Goal: Task Accomplishment & Management: Manage account settings

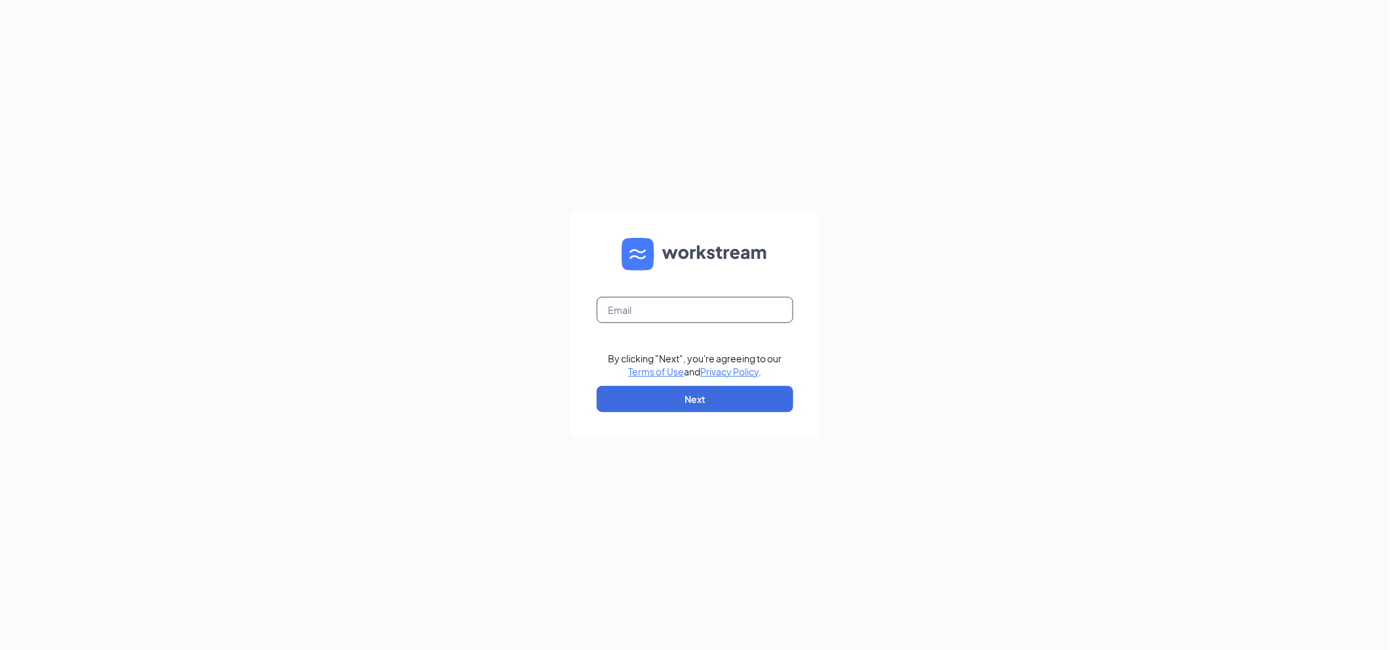
click at [620, 303] on input "text" at bounding box center [695, 310] width 197 height 26
type input "[EMAIL_ADDRESS][DOMAIN_NAME]"
click at [690, 391] on button "Next" at bounding box center [695, 399] width 197 height 26
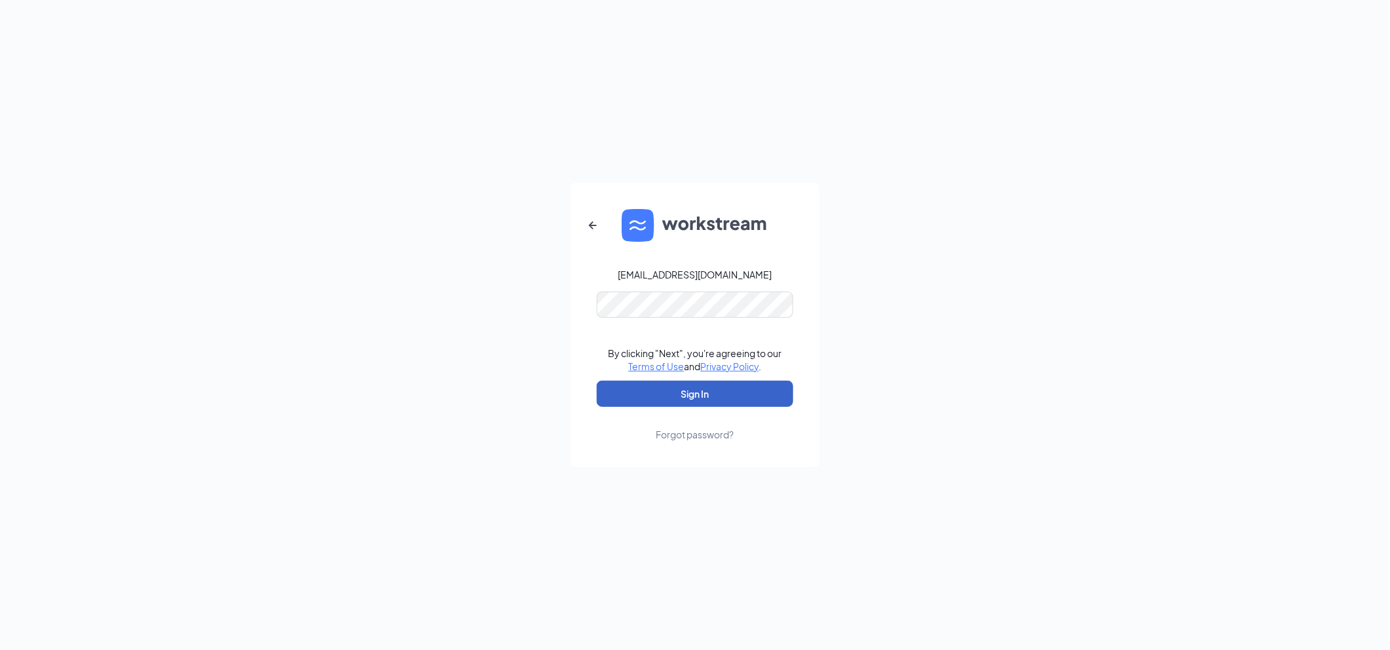
click at [757, 399] on button "Sign In" at bounding box center [695, 394] width 197 height 26
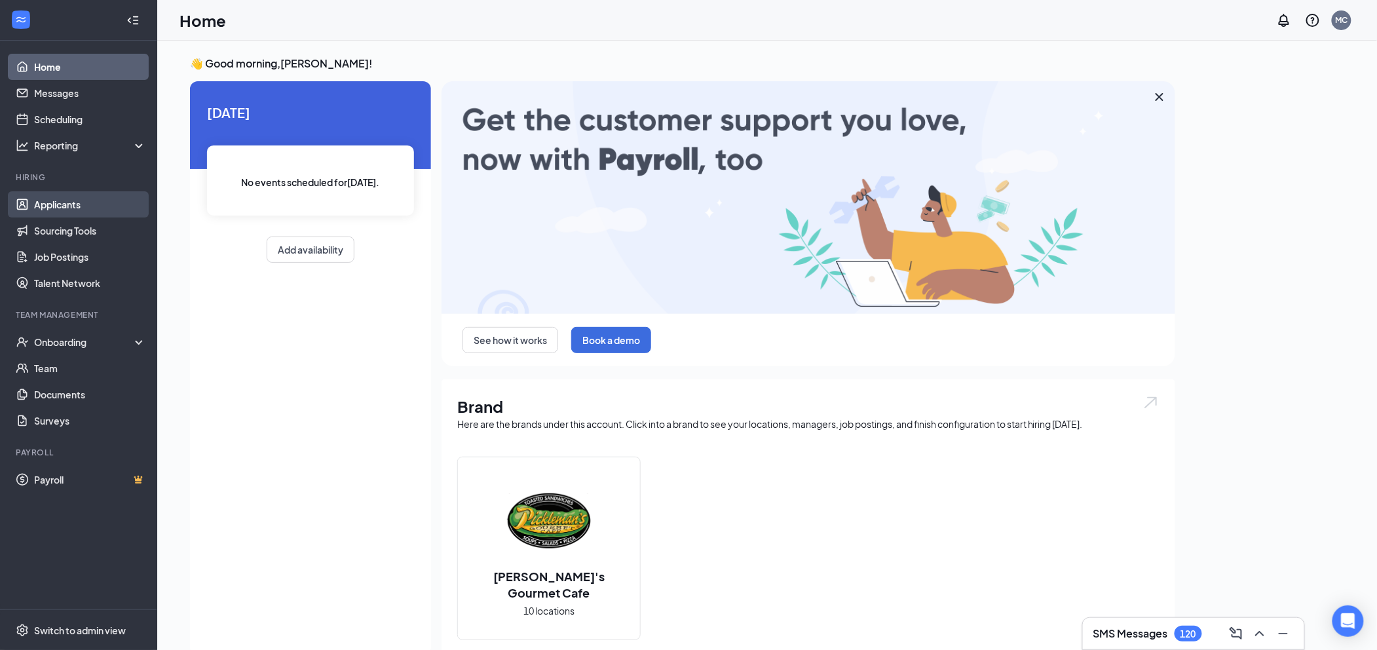
click at [61, 206] on link "Applicants" at bounding box center [90, 204] width 112 height 26
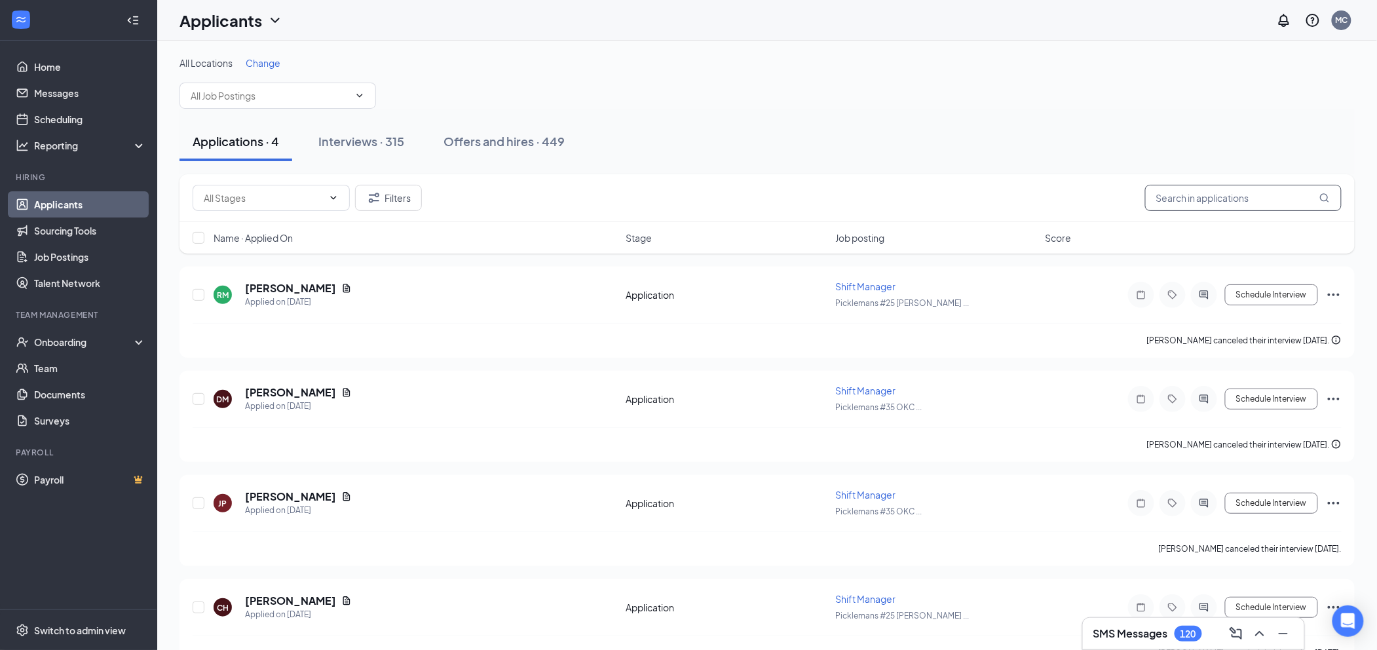
click at [1214, 191] on input "text" at bounding box center [1243, 198] width 197 height 26
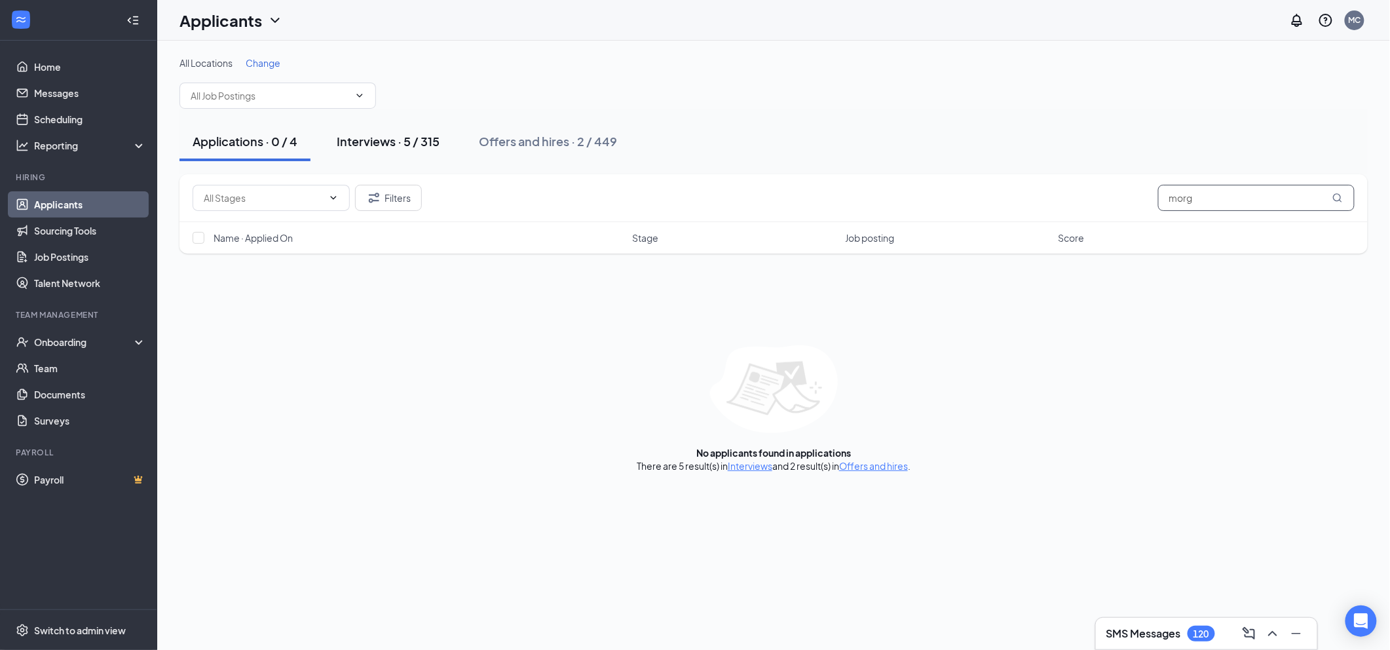
type input "morg"
click at [391, 150] on button "Interviews · 5 / 315" at bounding box center [388, 141] width 129 height 39
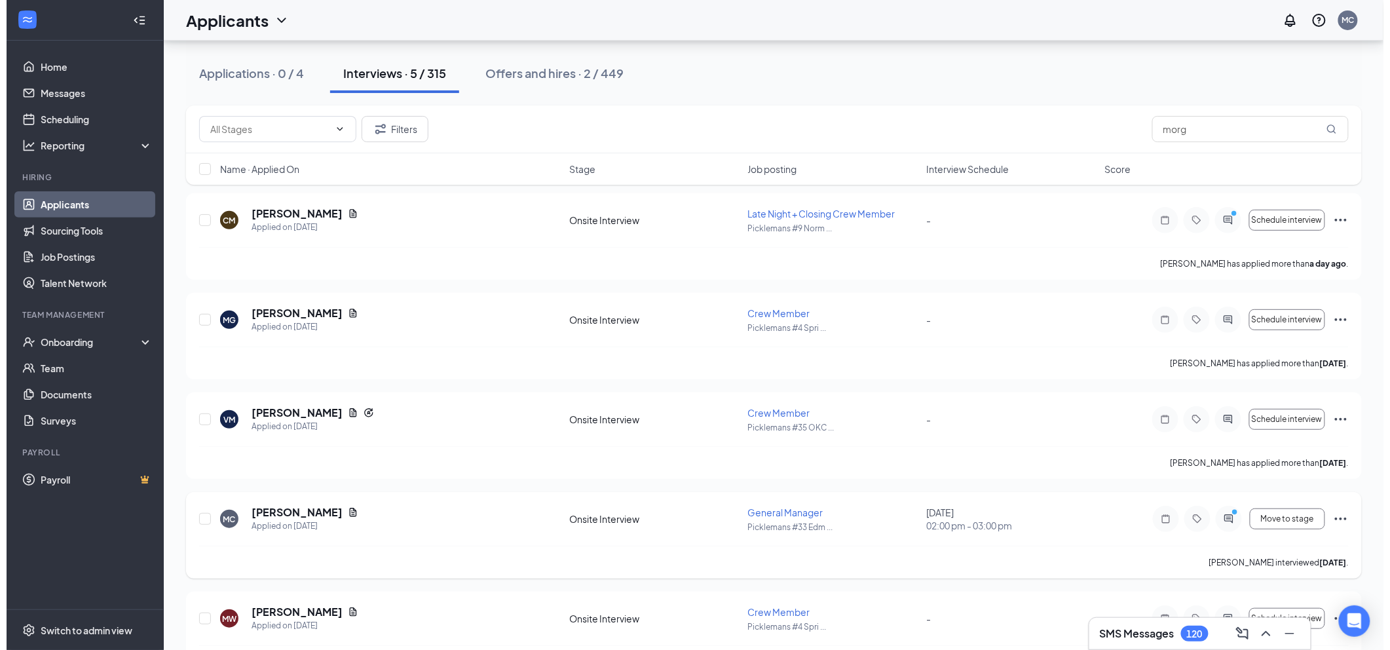
scroll to position [119, 0]
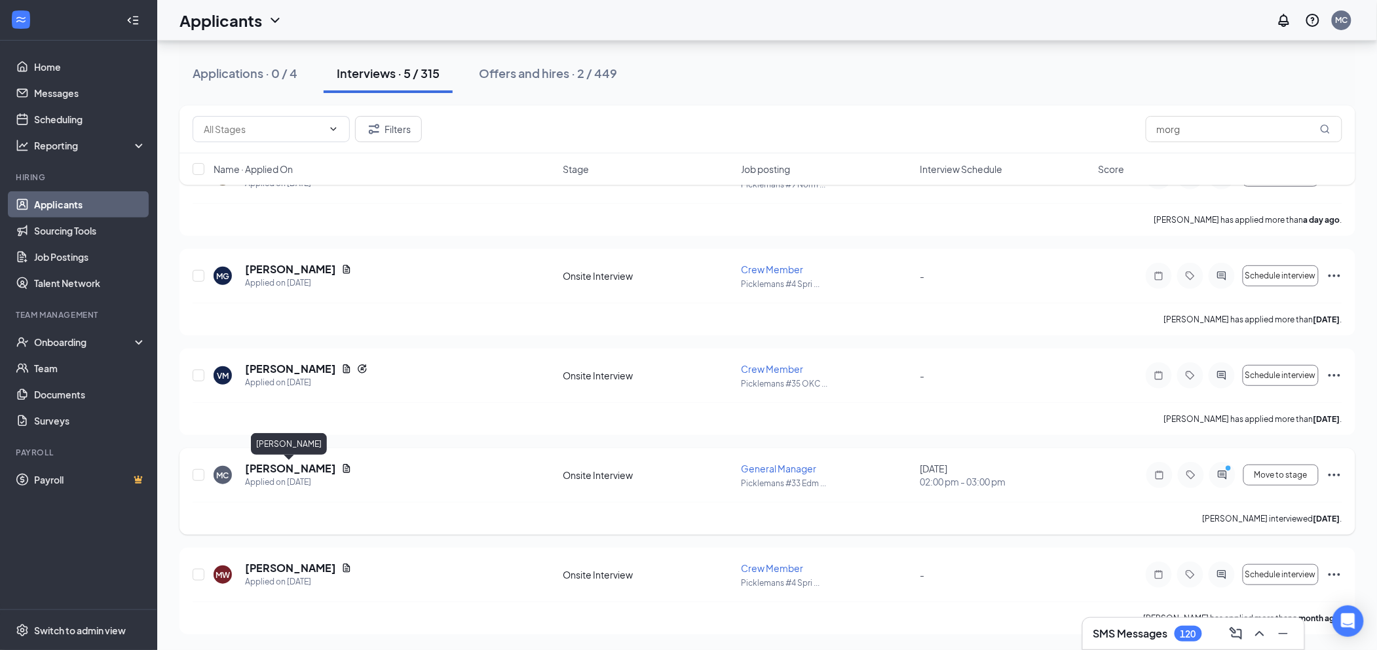
click at [265, 469] on h5 "Morgyn Coulter" at bounding box center [290, 468] width 91 height 14
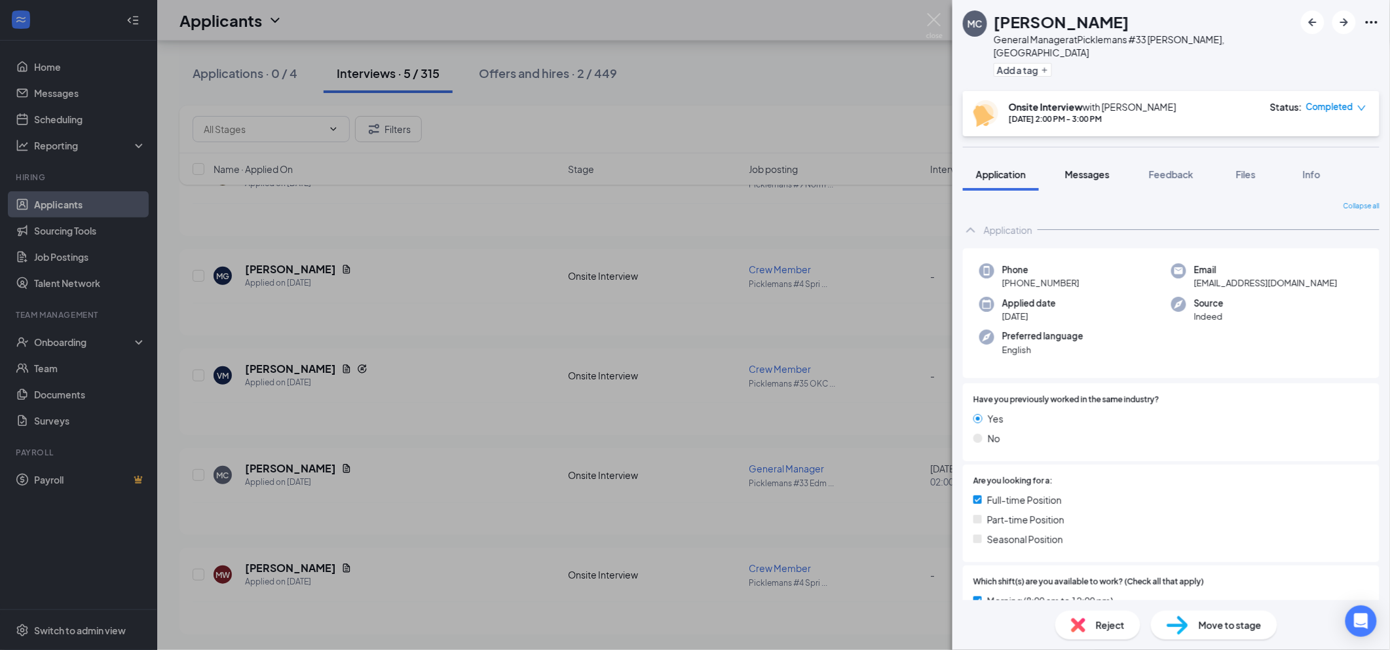
click at [1095, 168] on span "Messages" at bounding box center [1087, 174] width 45 height 12
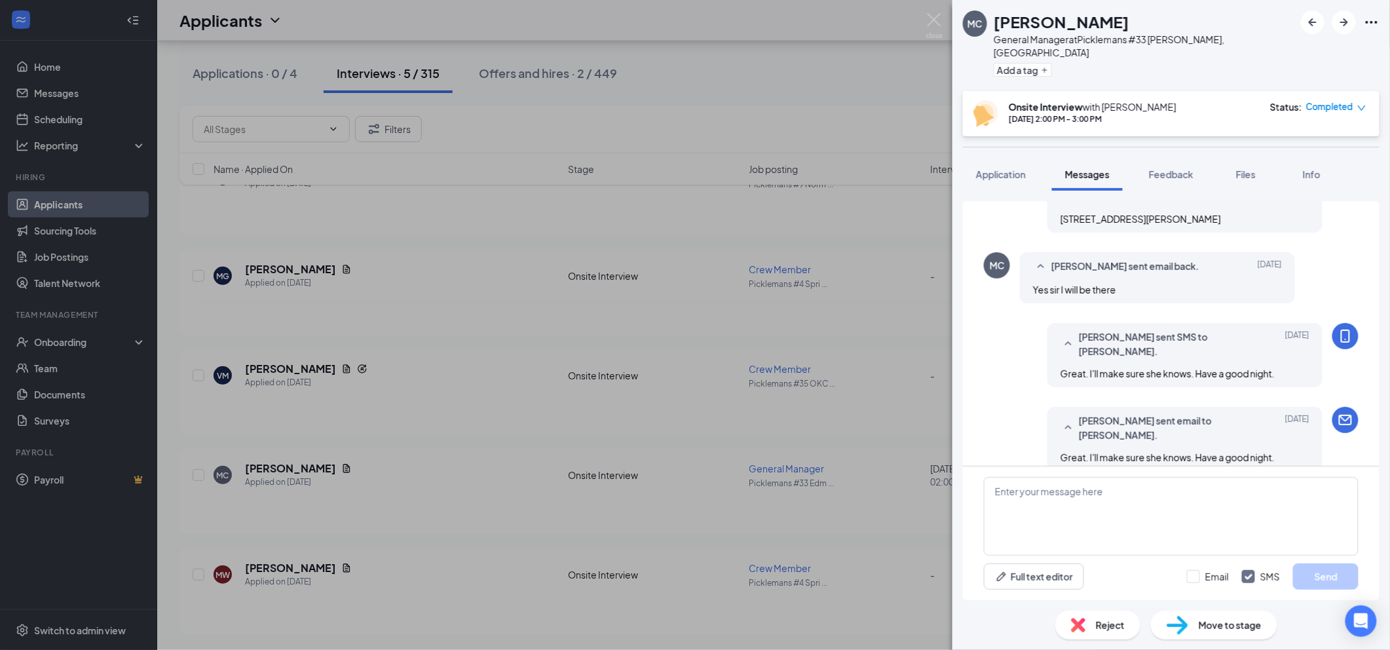
scroll to position [651, 0]
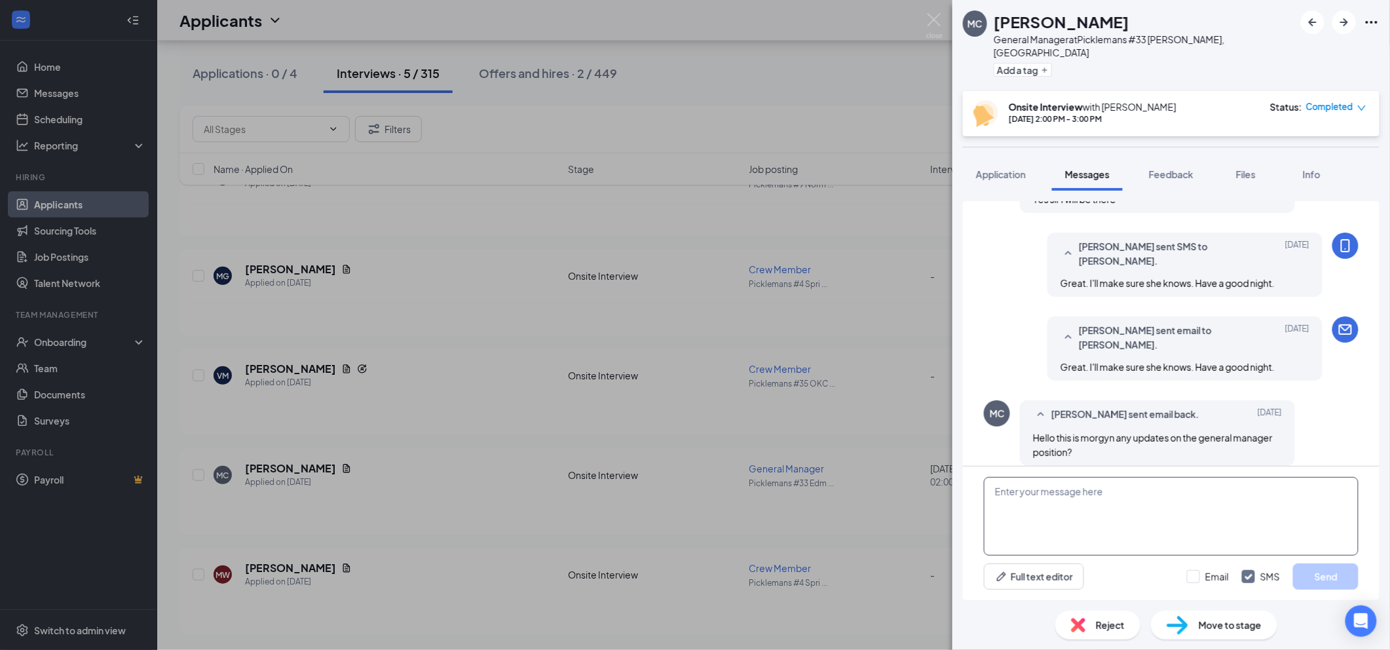
click at [1180, 493] on textarea at bounding box center [1171, 516] width 375 height 79
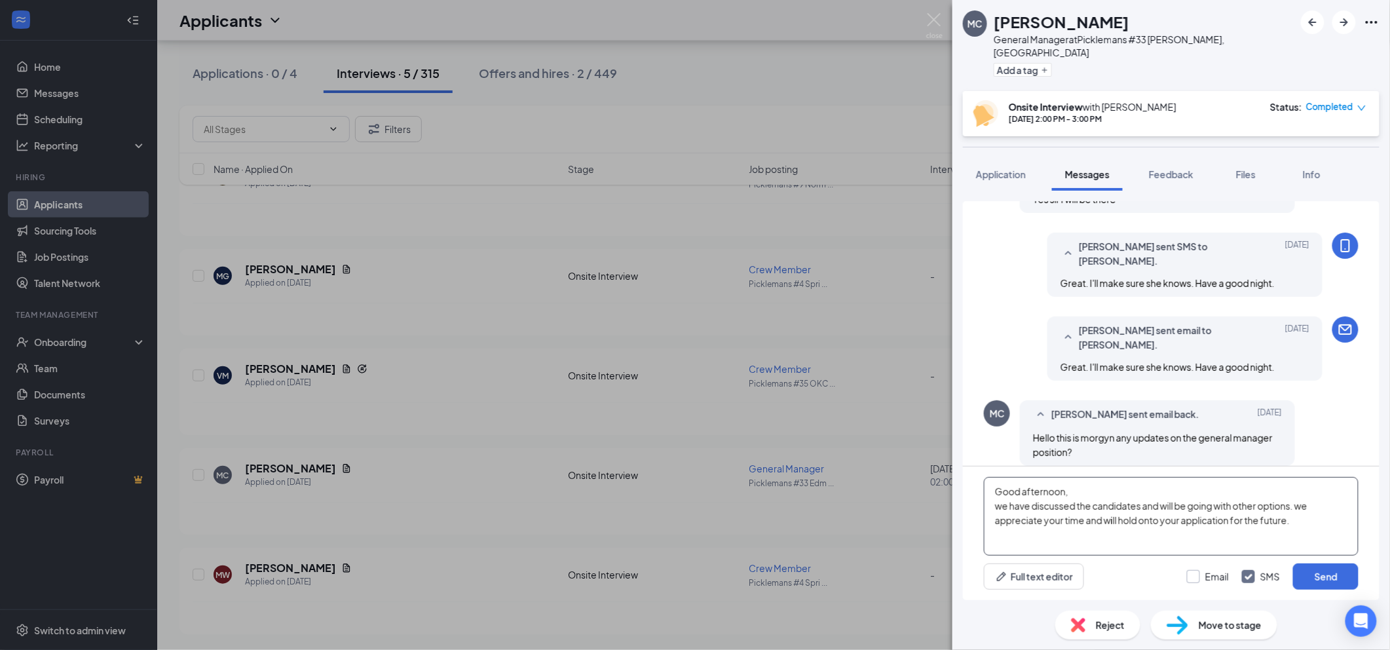
type textarea "Good afternoon, we have discussed the candidates and will be going with other o…"
click at [1200, 576] on input "Email" at bounding box center [1208, 576] width 42 height 13
checkbox input "true"
click at [1338, 587] on button "Send" at bounding box center [1326, 576] width 66 height 26
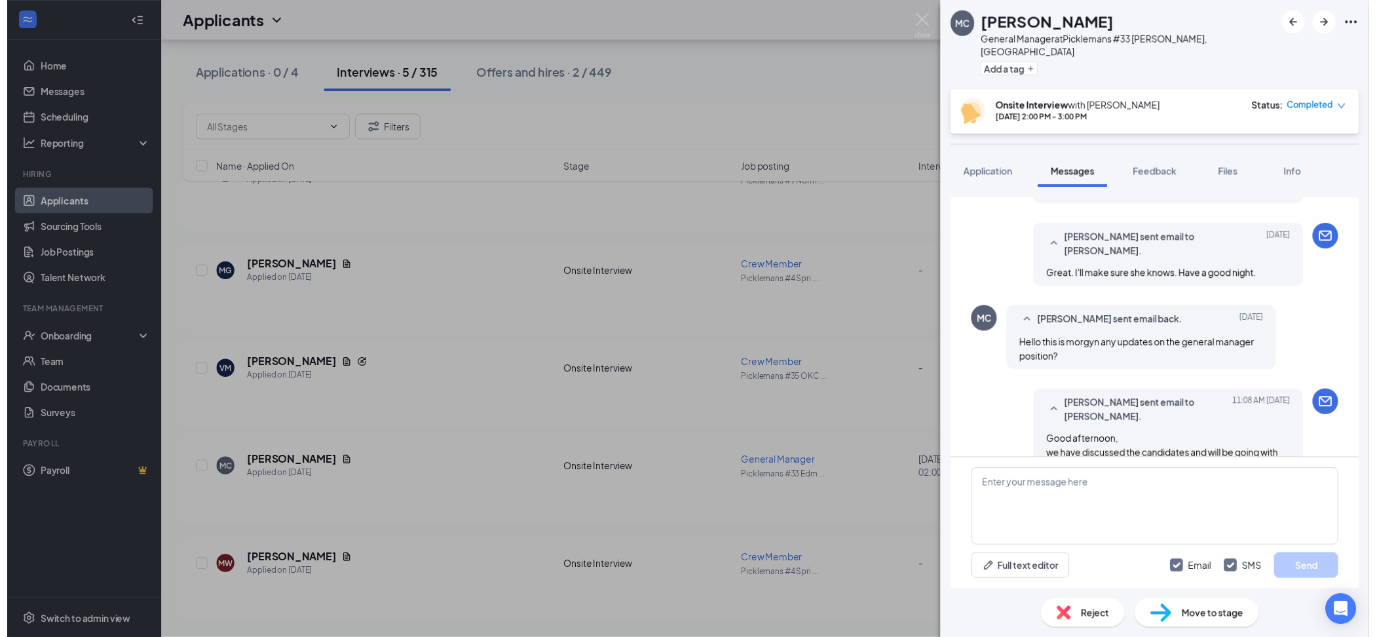
scroll to position [905, 0]
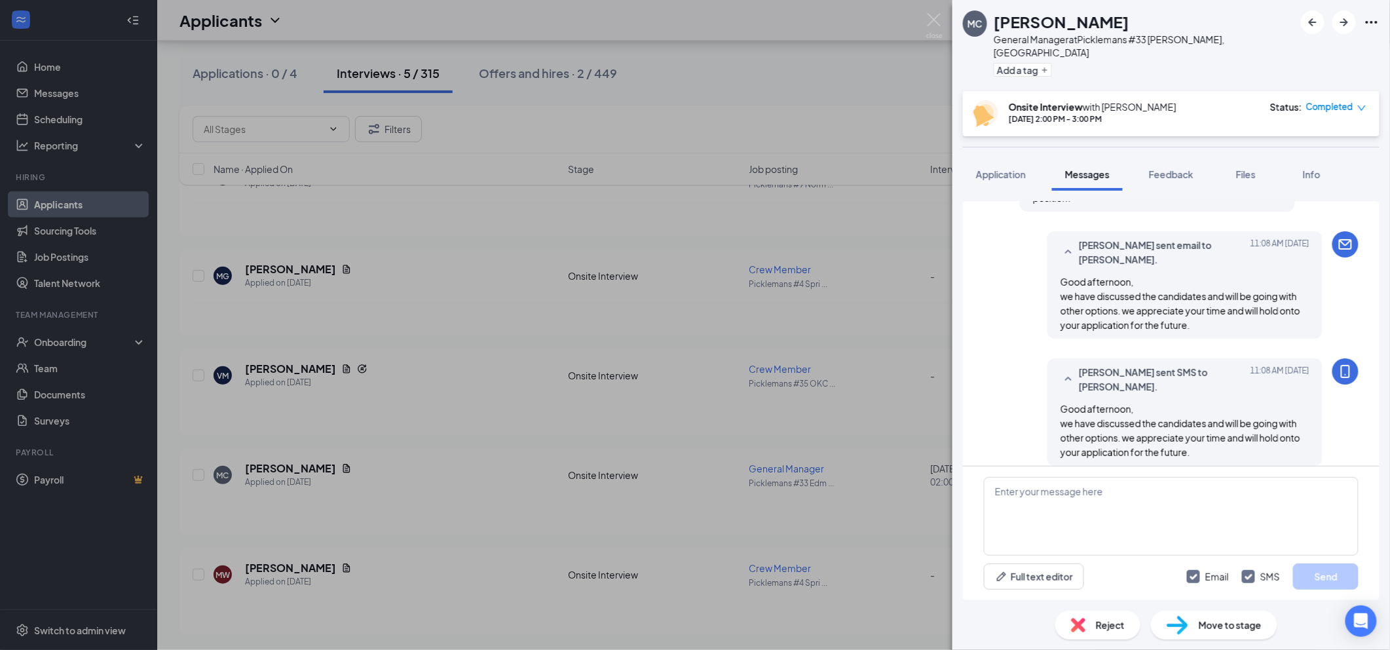
click at [1114, 624] on span "Reject" at bounding box center [1110, 625] width 29 height 14
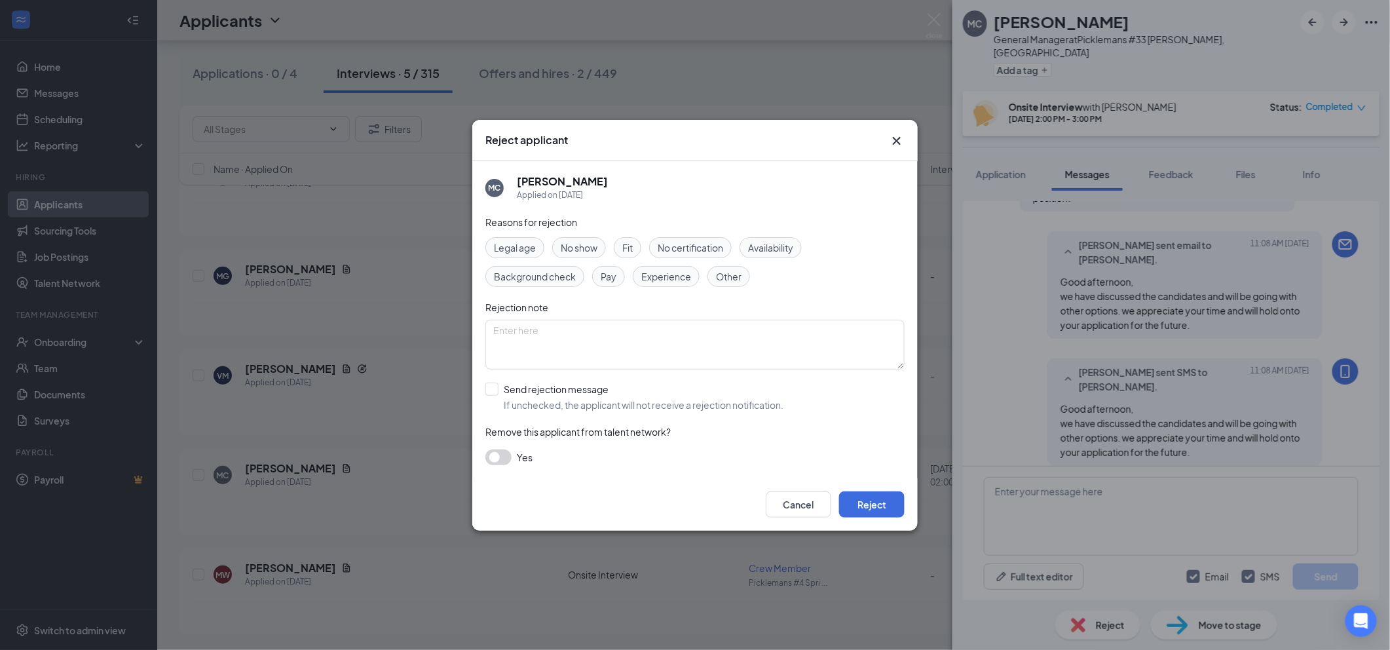
click at [1051, 394] on div "Reject applicant MC Morgyn Coulter Applied on Aug 21 Reasons for rejection Lega…" at bounding box center [695, 325] width 1390 height 650
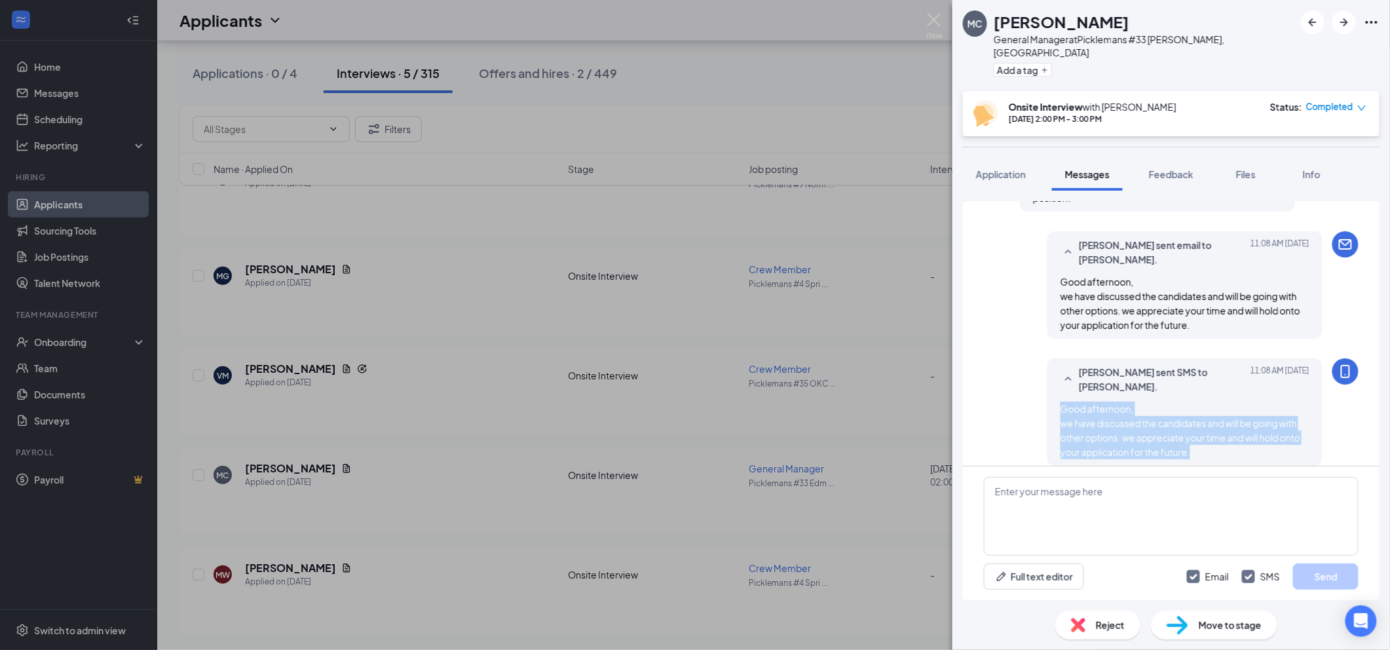
drag, startPoint x: 1049, startPoint y: 392, endPoint x: 1192, endPoint y: 435, distance: 149.2
click at [1192, 435] on div "Good afternoon, we have discussed the candidates and will be going with other o…" at bounding box center [1185, 431] width 249 height 58
copy span "Good afternoon, we have discussed the candidates and will be going with other o…"
click at [1112, 630] on span "Reject" at bounding box center [1110, 625] width 29 height 14
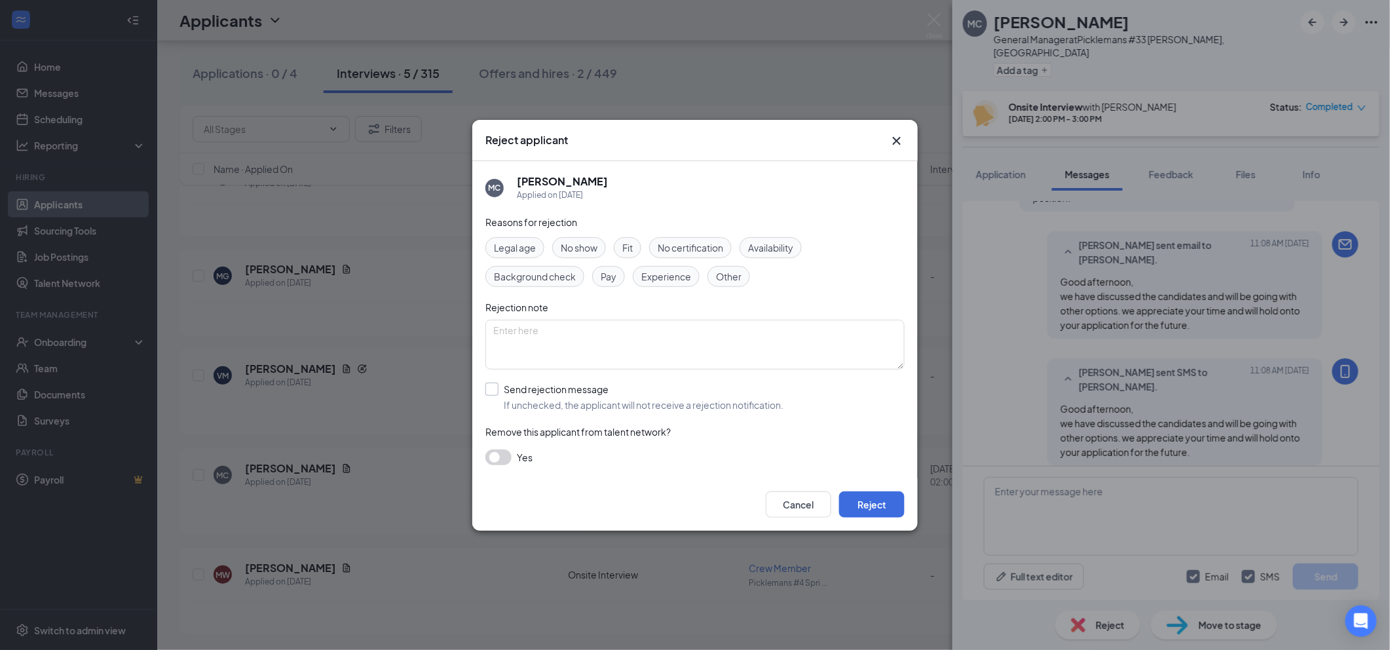
click at [516, 397] on input "Send rejection message If unchecked, the applicant will not receive a rejection…" at bounding box center [634, 397] width 298 height 29
checkbox input "true"
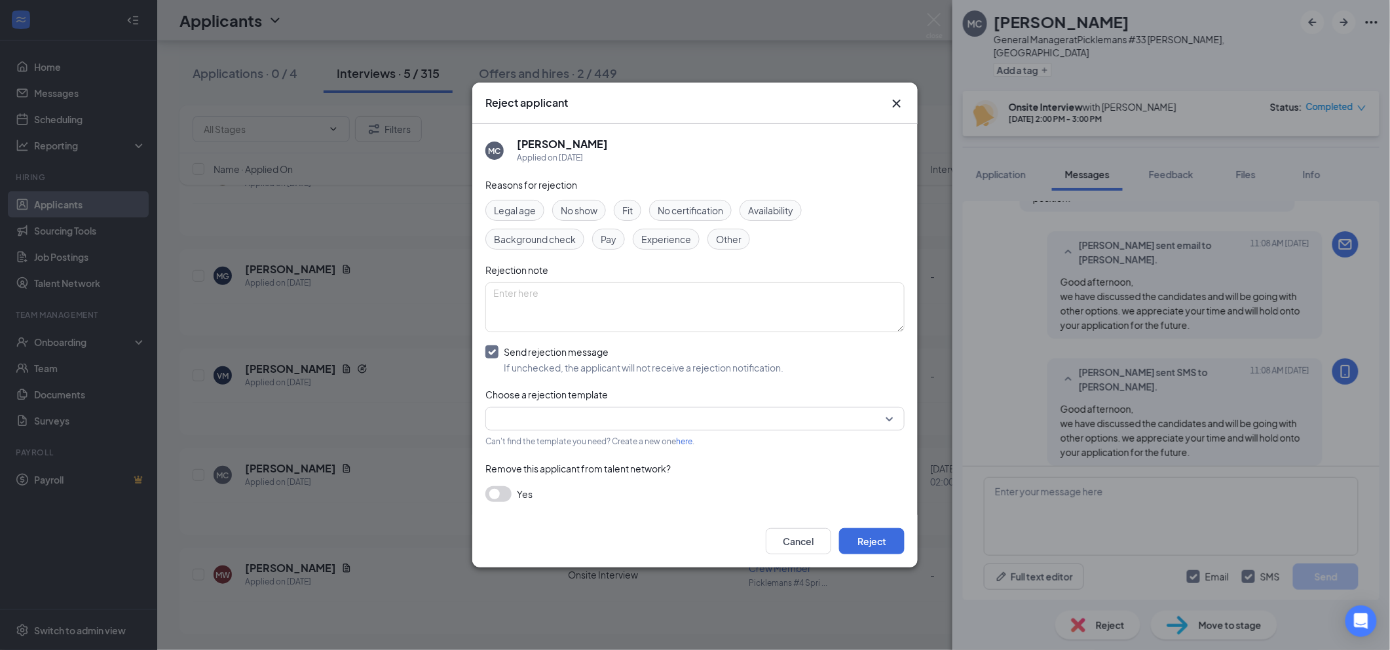
click at [563, 425] on input "search" at bounding box center [690, 418] width 394 height 22
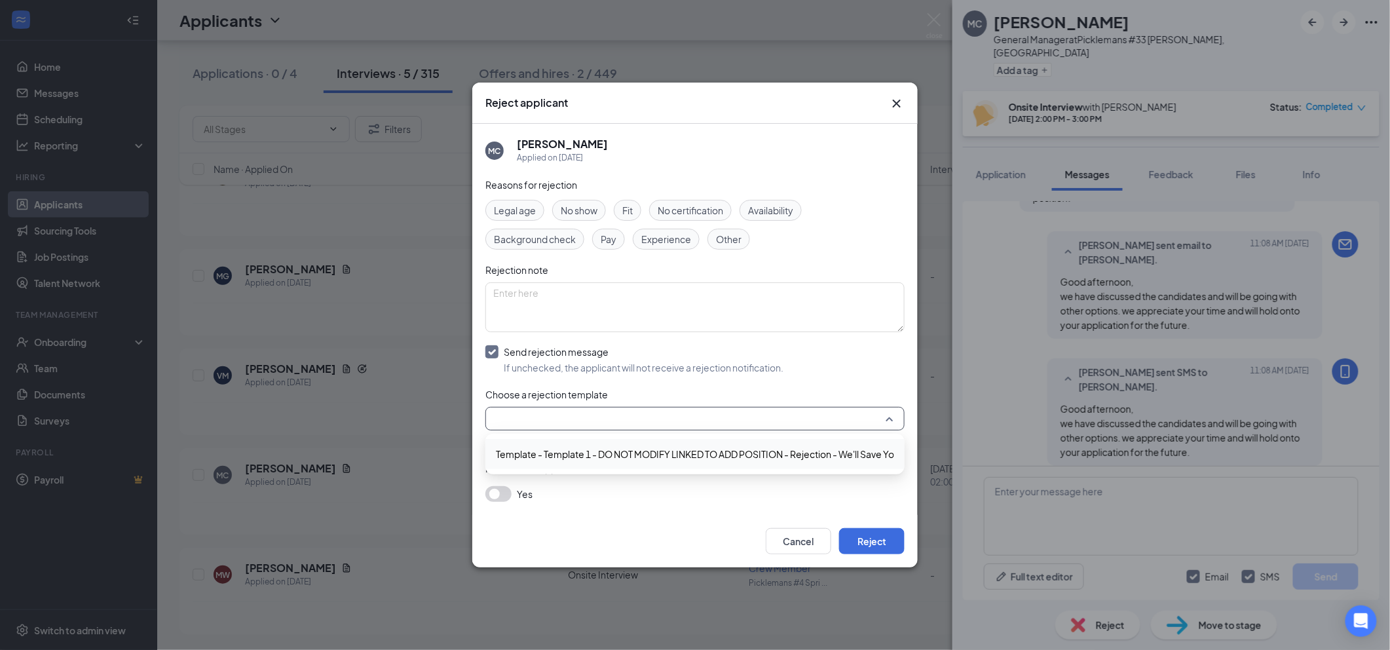
click at [558, 452] on span "Template - Template 1 - DO NOT MODIFY LINKED TO ADD POSITION - Rejection - We'l…" at bounding box center [724, 454] width 457 height 14
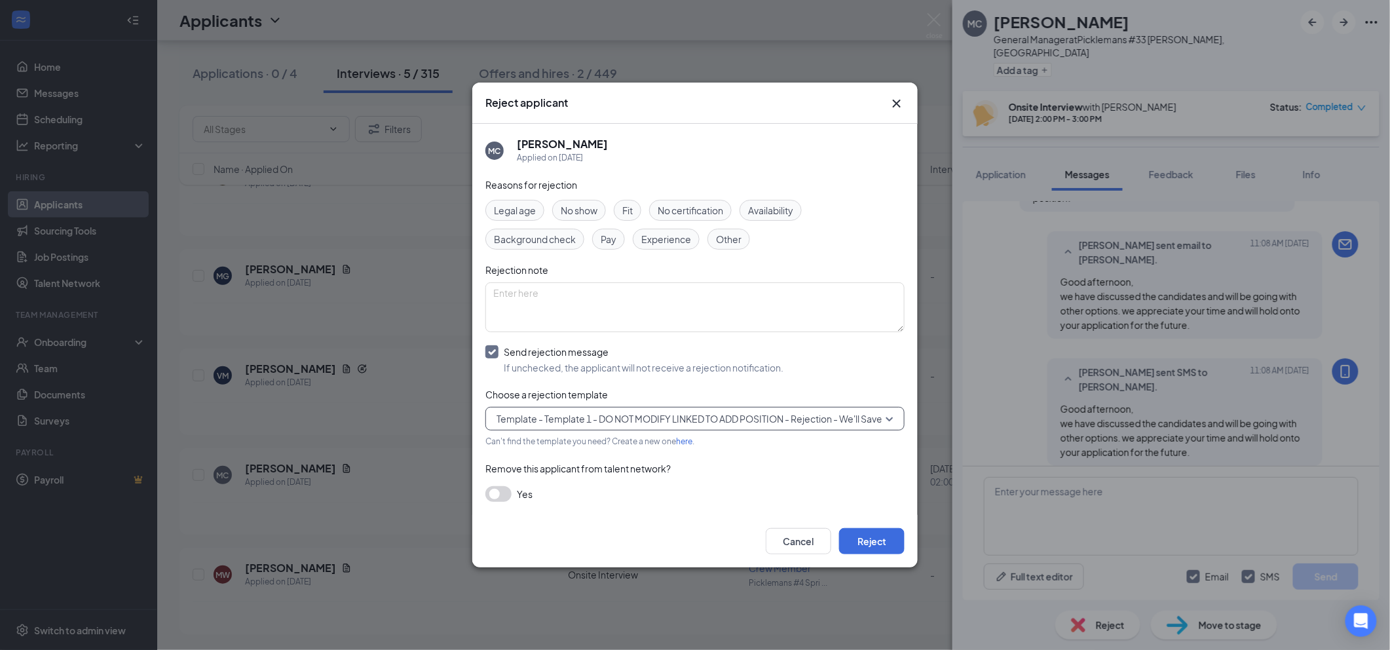
click at [736, 232] on span "Other" at bounding box center [729, 239] width 26 height 14
click at [866, 545] on button "Reject" at bounding box center [872, 541] width 66 height 26
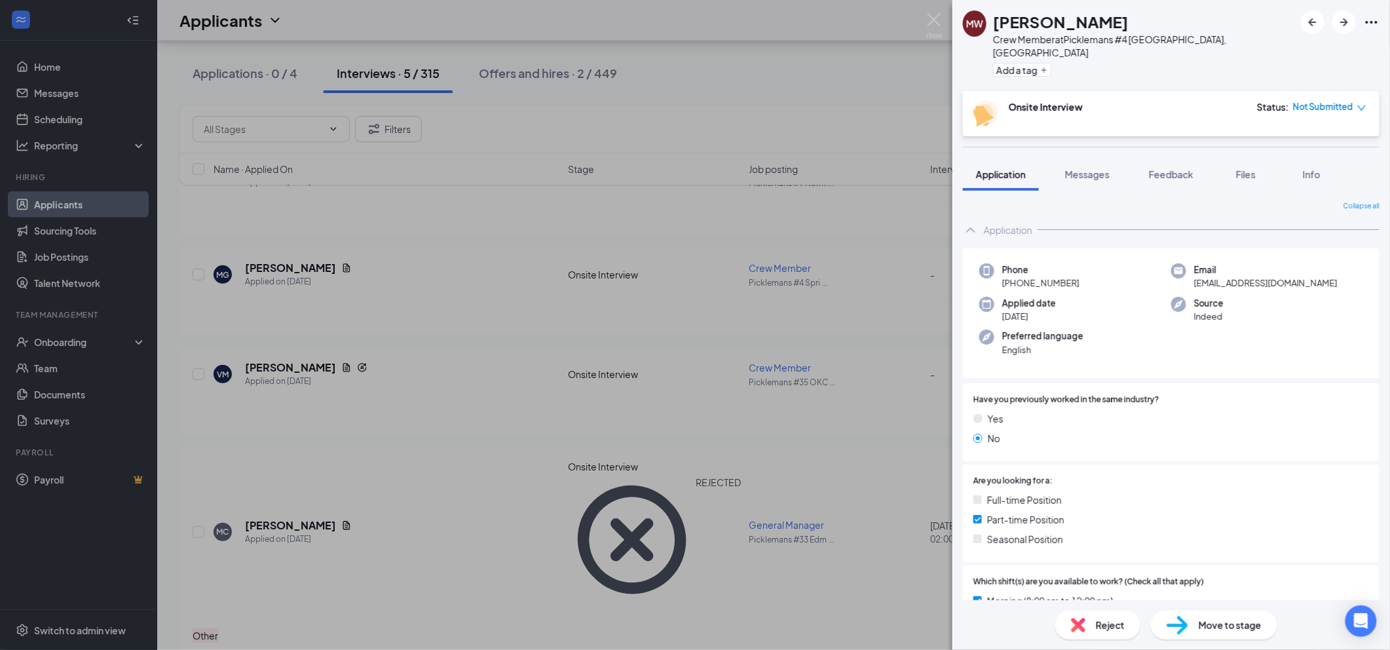
click at [928, 12] on div "MW Morgan Walczak Crew Member at Picklemans #4 Springfield, MO Add a tag Onsite…" at bounding box center [695, 325] width 1390 height 650
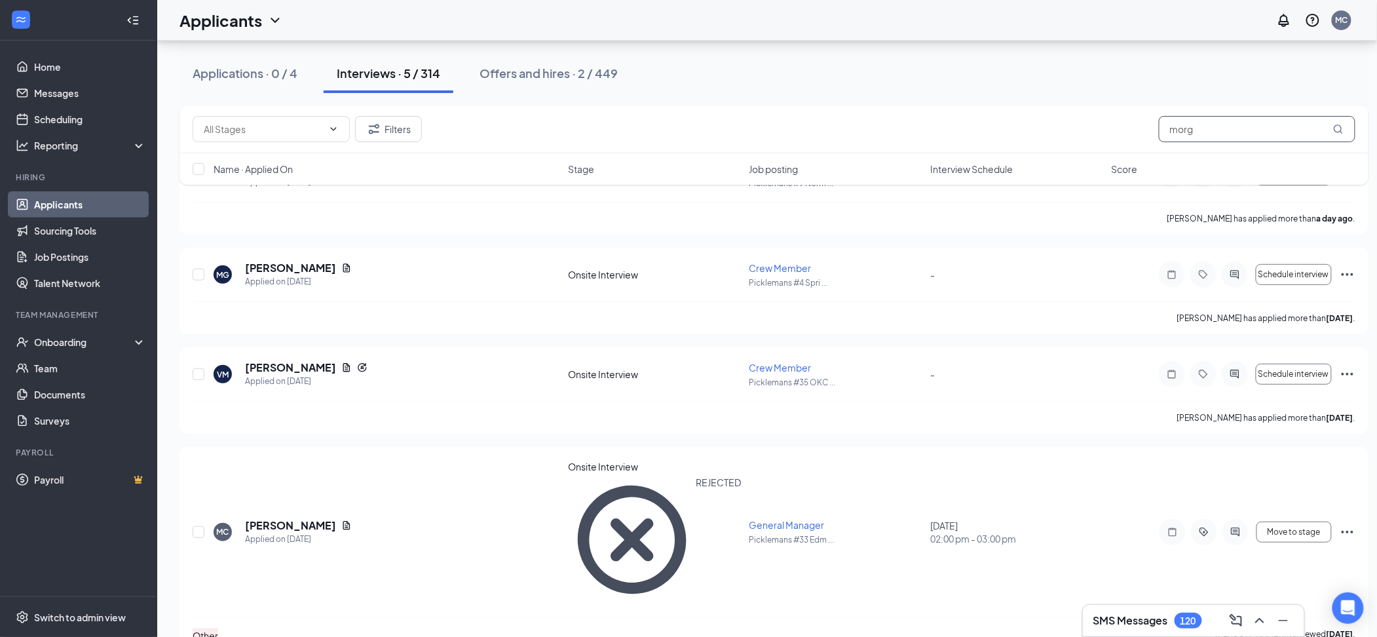
click at [1225, 140] on input "morg" at bounding box center [1257, 129] width 197 height 26
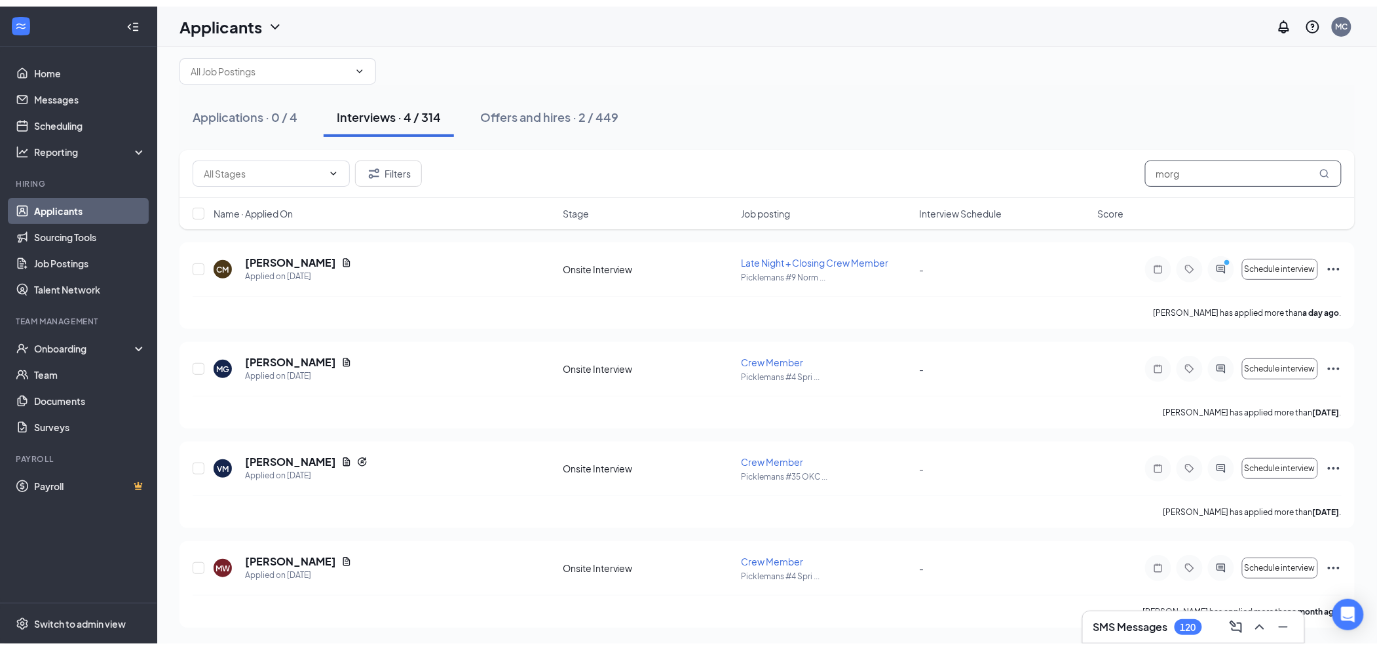
scroll to position [20, 0]
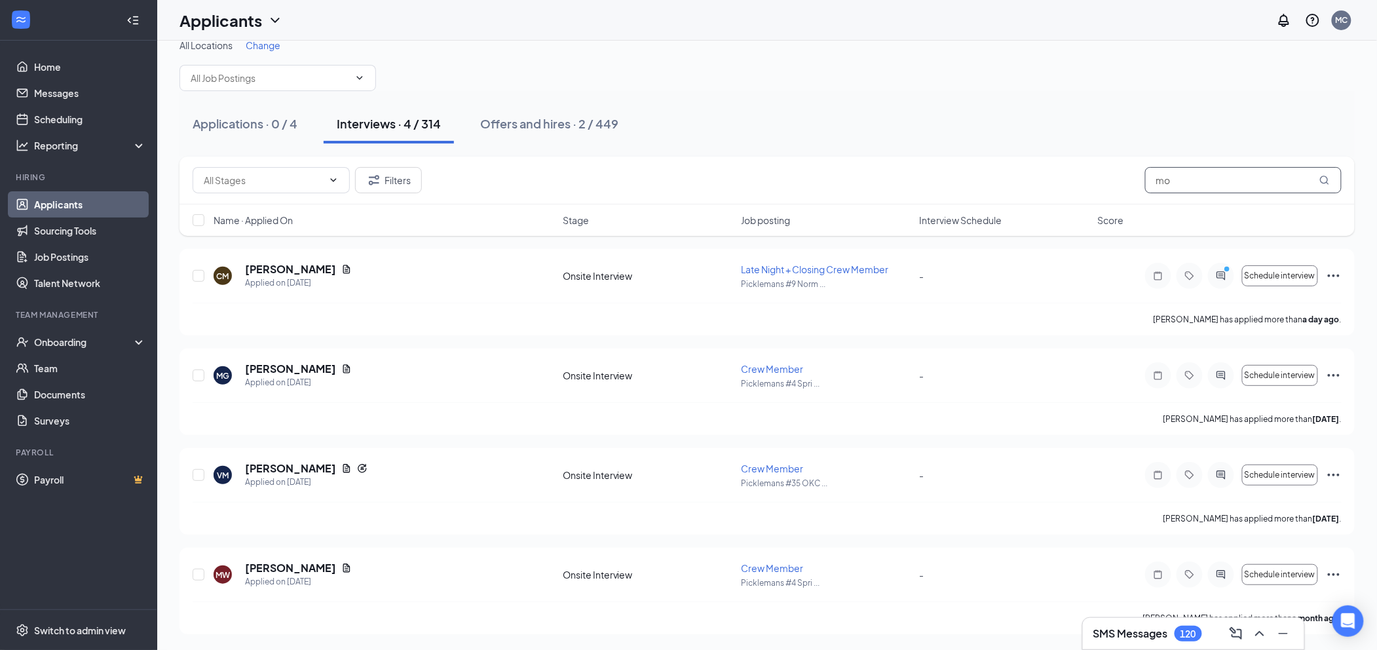
type input "m"
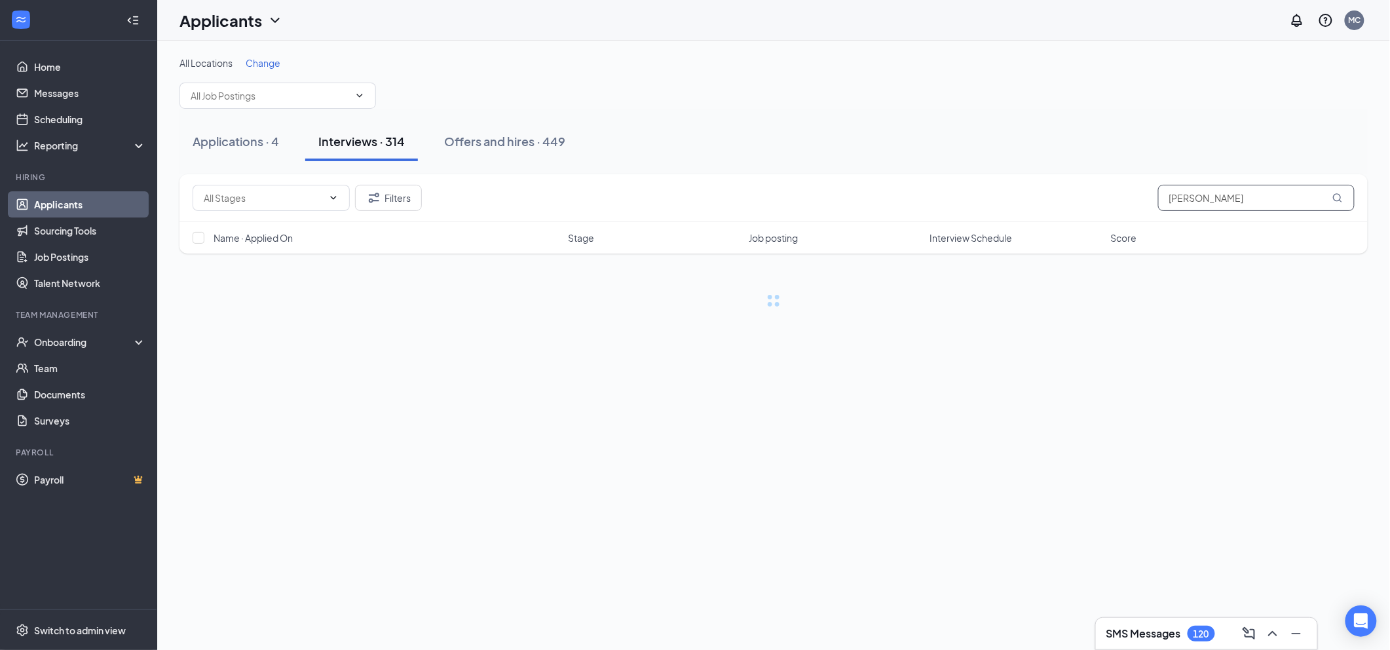
type input "chris"
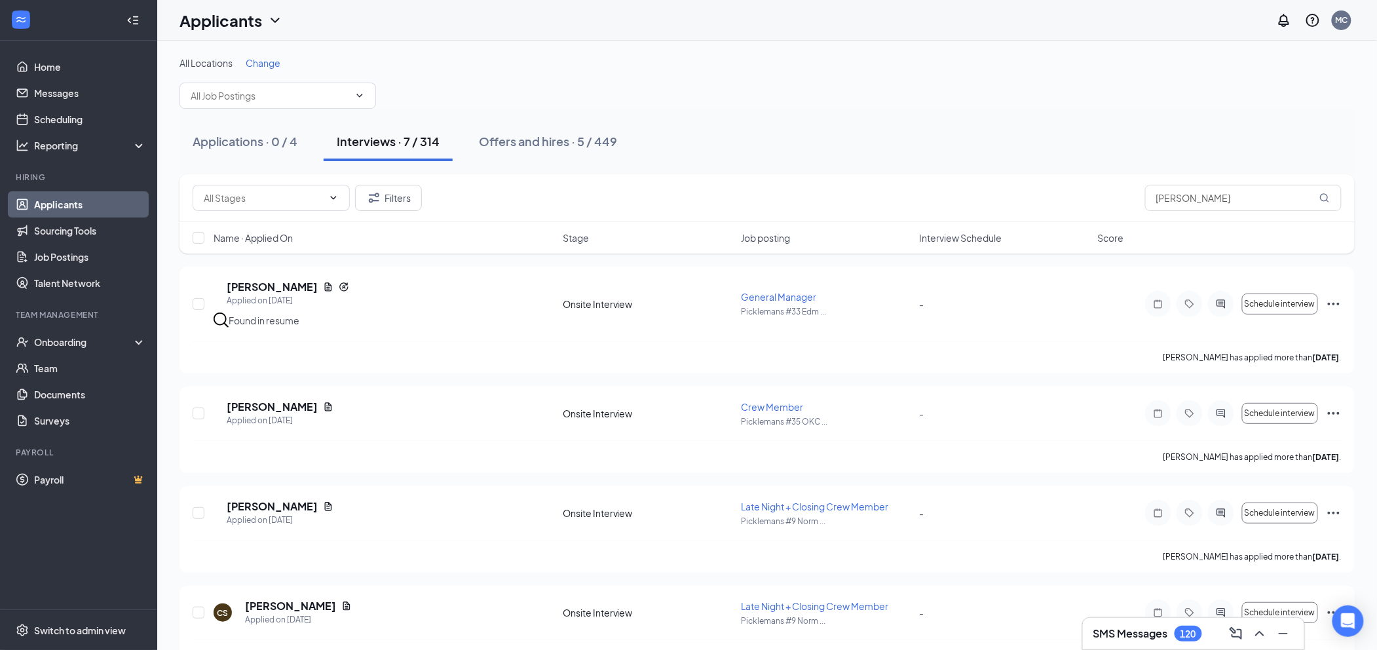
click at [390, 140] on div "Interviews · 7 / 314" at bounding box center [388, 141] width 103 height 16
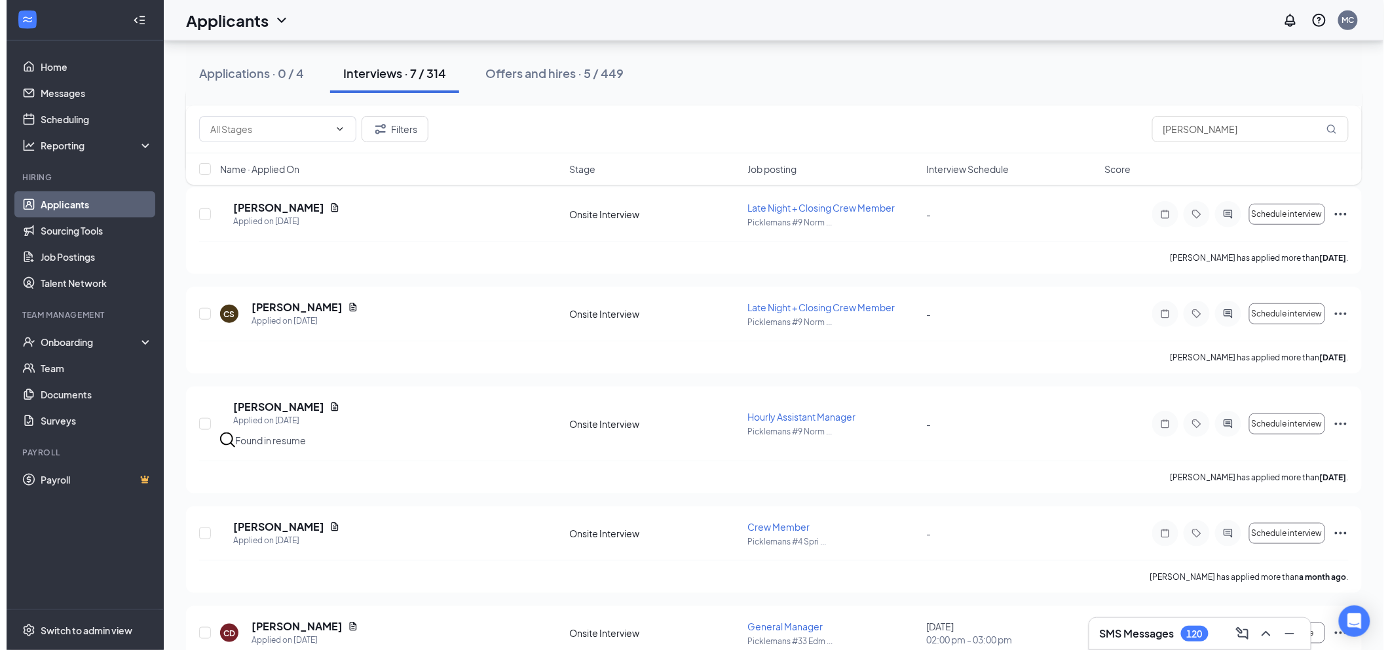
scroll to position [349, 0]
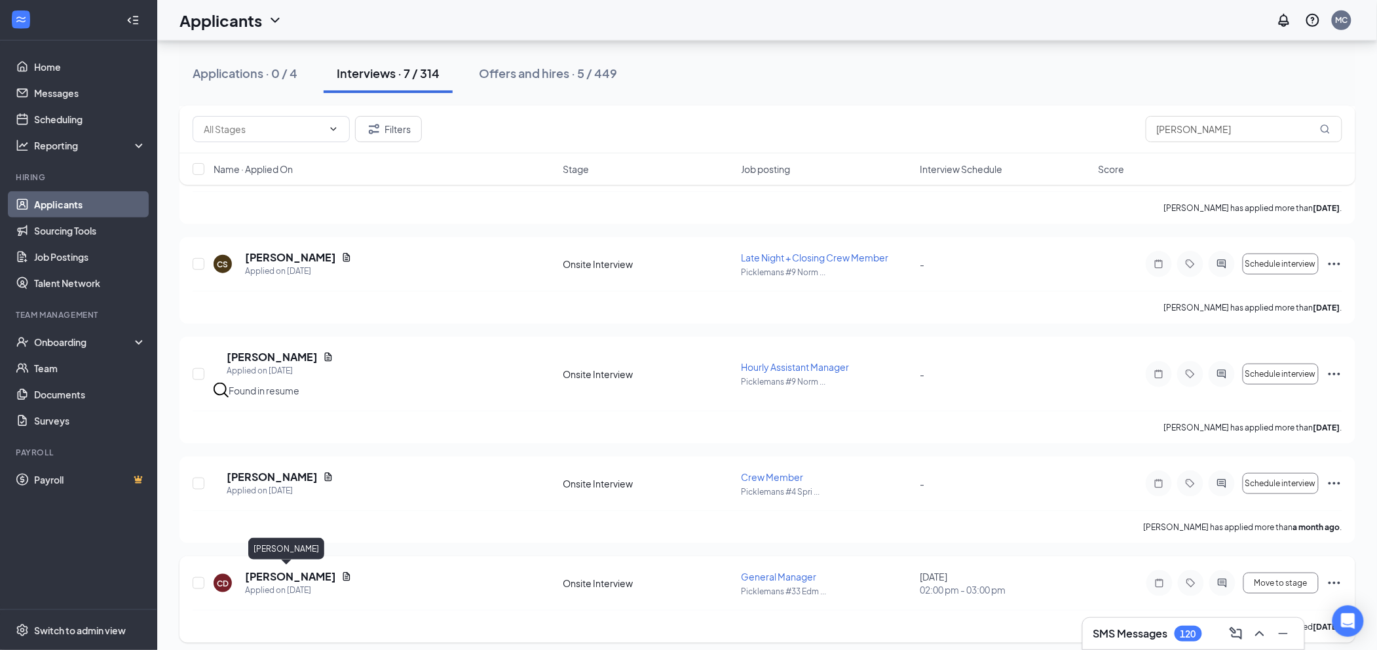
click at [287, 578] on h5 "Chris Droke" at bounding box center [290, 576] width 91 height 14
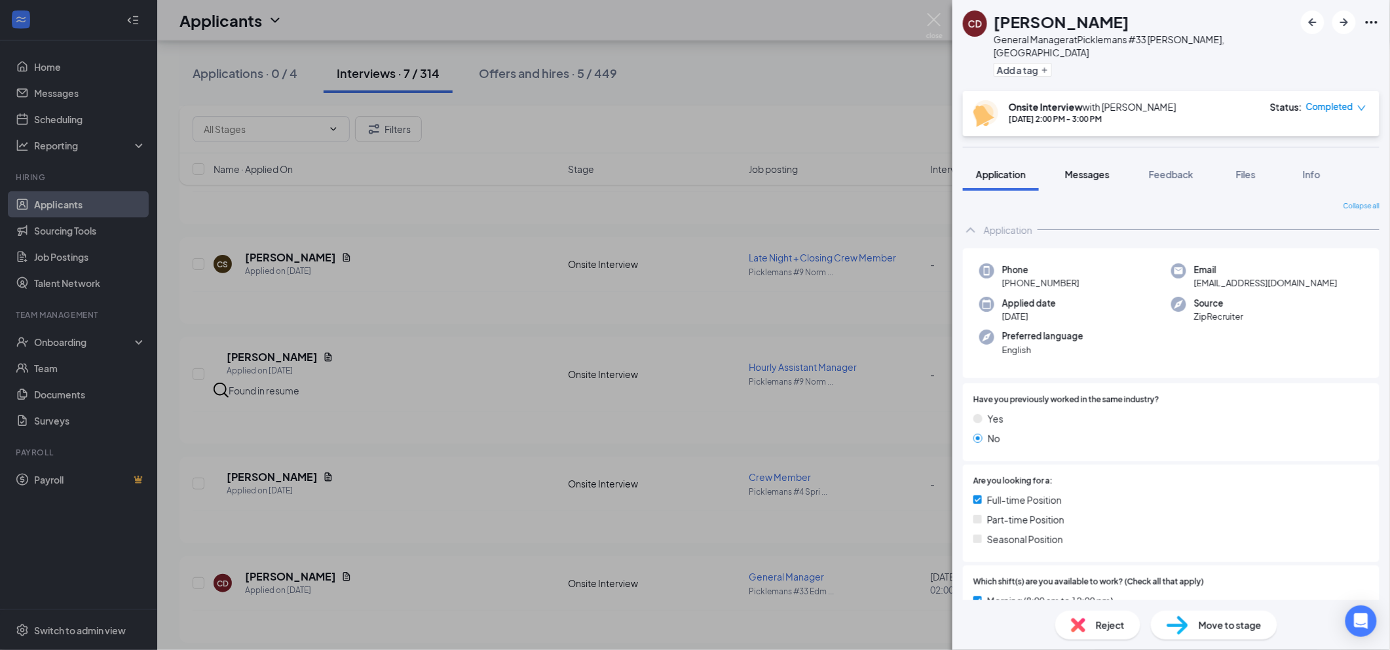
click at [1078, 168] on span "Messages" at bounding box center [1087, 174] width 45 height 12
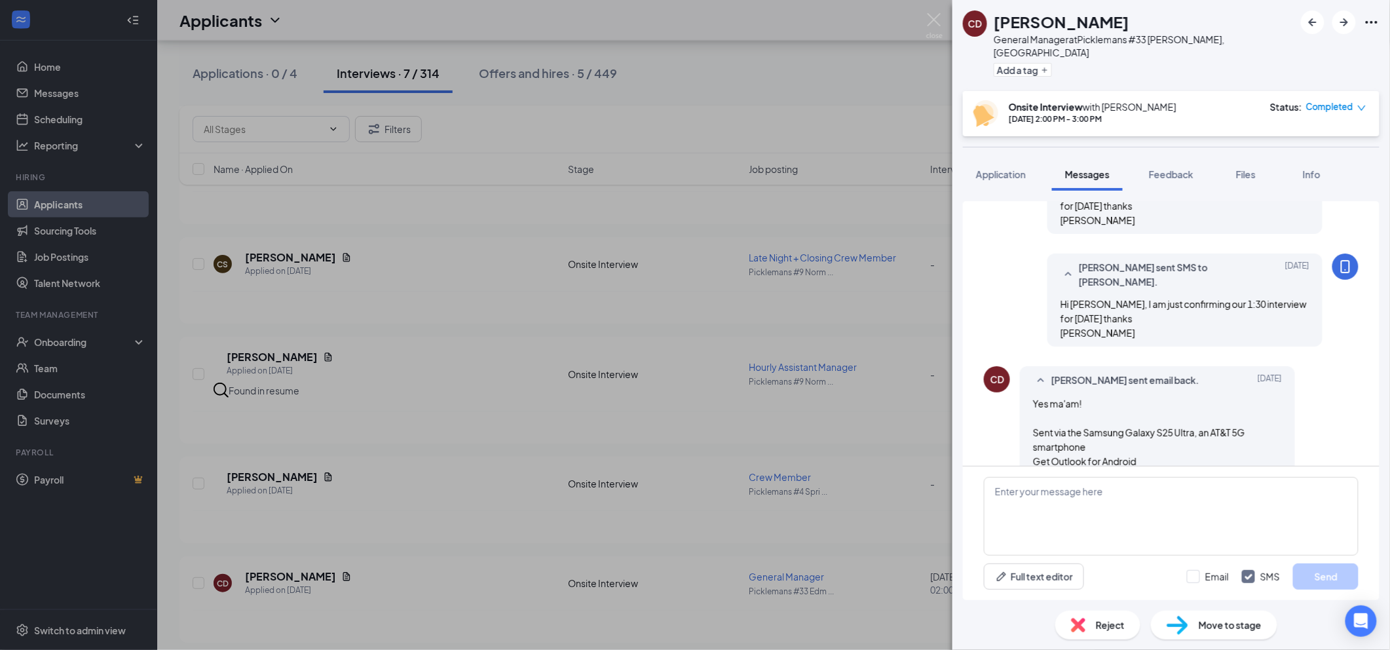
scroll to position [976, 0]
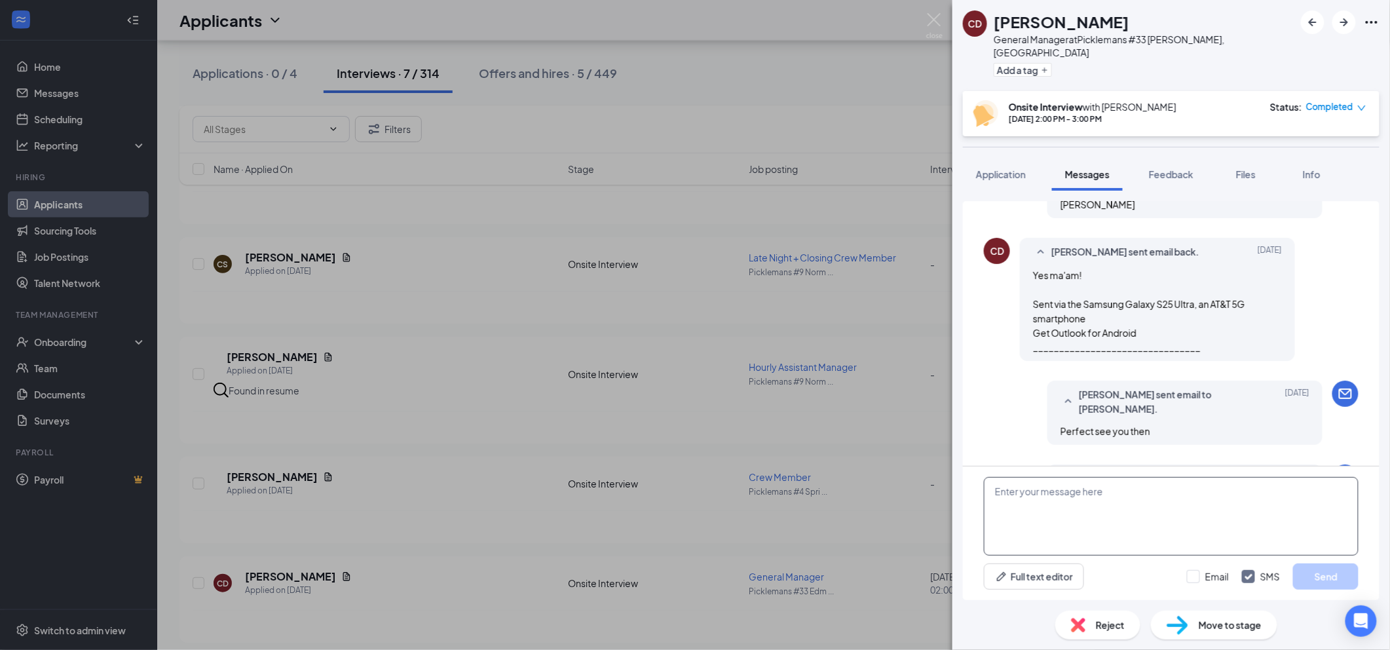
click at [1101, 512] on textarea at bounding box center [1171, 516] width 375 height 79
paste textarea "Good afternoon, we have discussed the candidates and will be going with other o…"
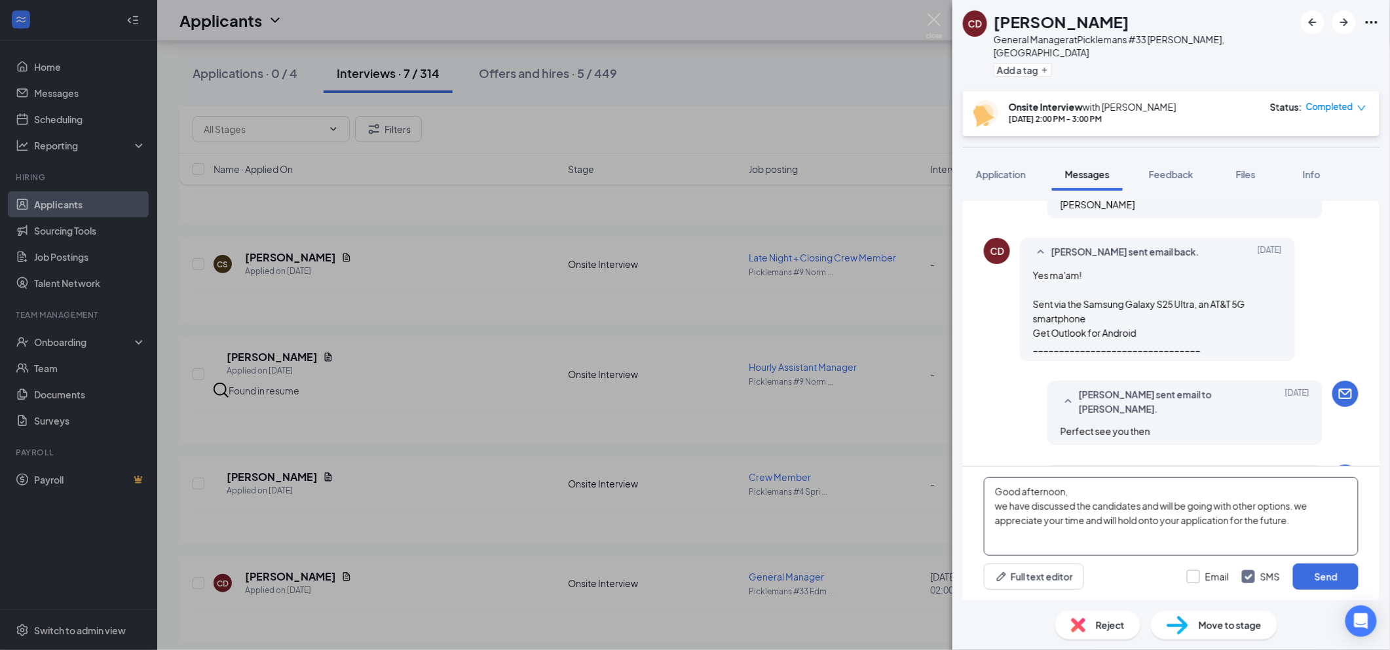
type textarea "Good afternoon, we have discussed the candidates and will be going with other o…"
click at [1209, 578] on input "Email" at bounding box center [1208, 576] width 42 height 13
checkbox input "true"
click at [1321, 572] on button "Send" at bounding box center [1326, 576] width 66 height 26
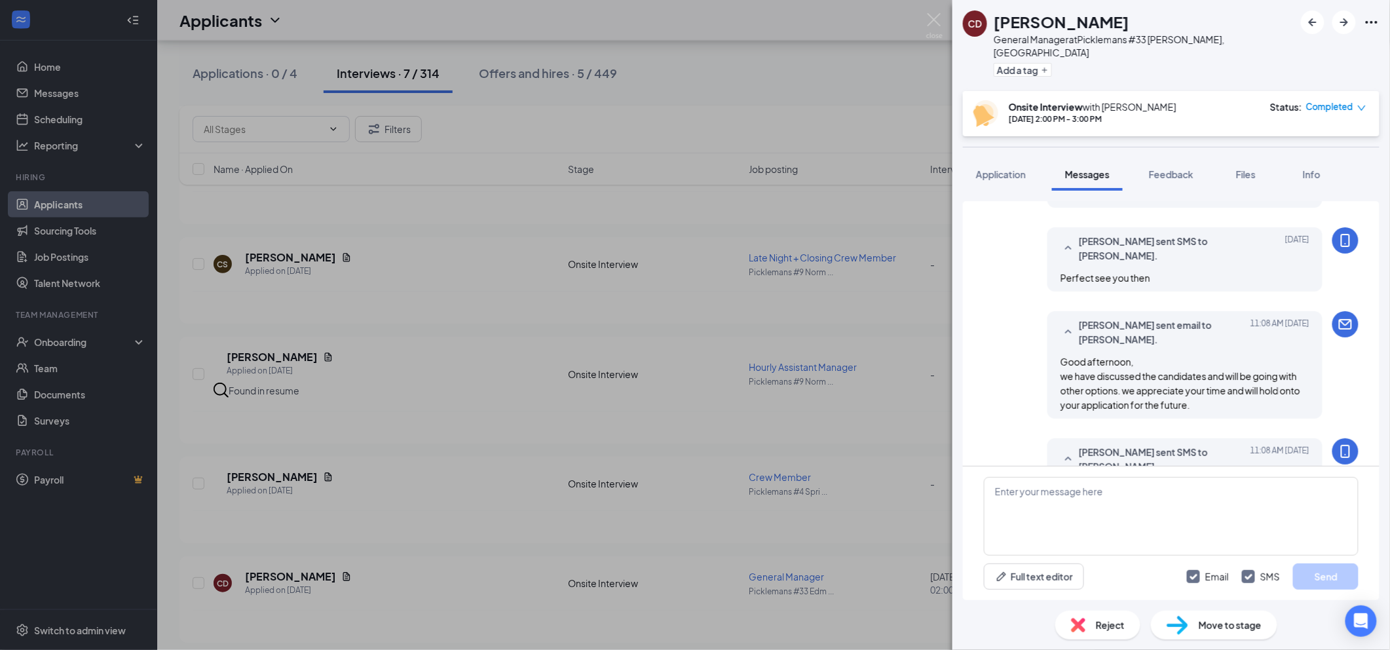
scroll to position [1217, 0]
click at [1111, 627] on span "Reject" at bounding box center [1110, 625] width 29 height 14
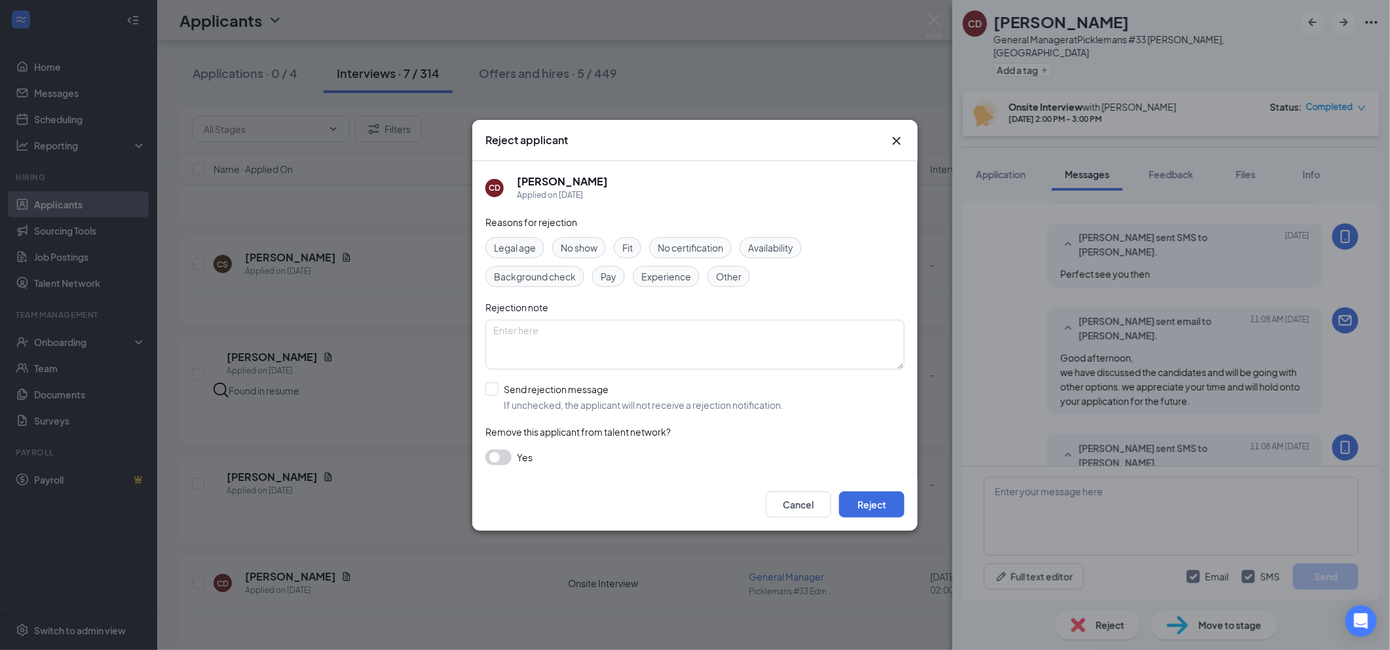
click at [735, 275] on span "Other" at bounding box center [729, 276] width 26 height 14
click at [638, 414] on div "Reasons for rejection Legal age No show Fit No certification Availability Backg…" at bounding box center [694, 346] width 419 height 263
click at [635, 404] on input "Send rejection message If unchecked, the applicant will not receive a rejection…" at bounding box center [634, 397] width 298 height 29
checkbox input "true"
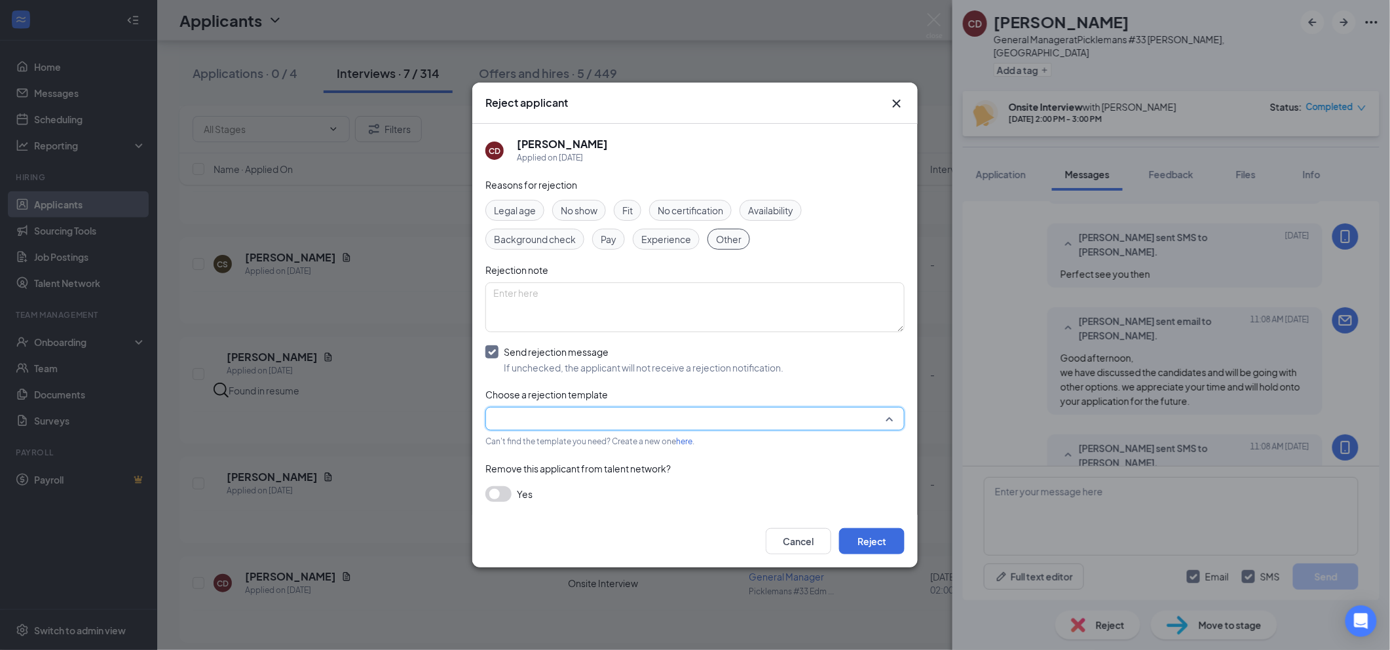
click at [653, 419] on input "search" at bounding box center [690, 418] width 394 height 22
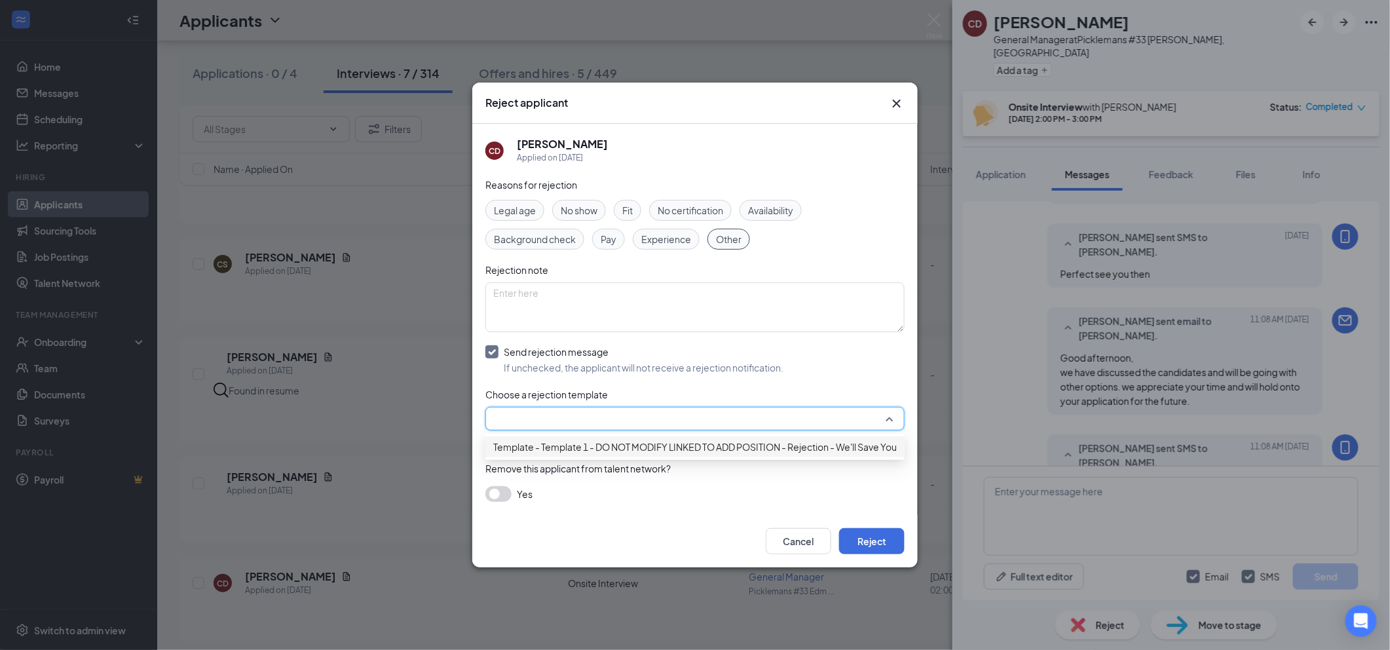
click at [648, 449] on span "Template - Template 1 - DO NOT MODIFY LINKED TO ADD POSITION - Rejection - We'l…" at bounding box center [721, 447] width 457 height 14
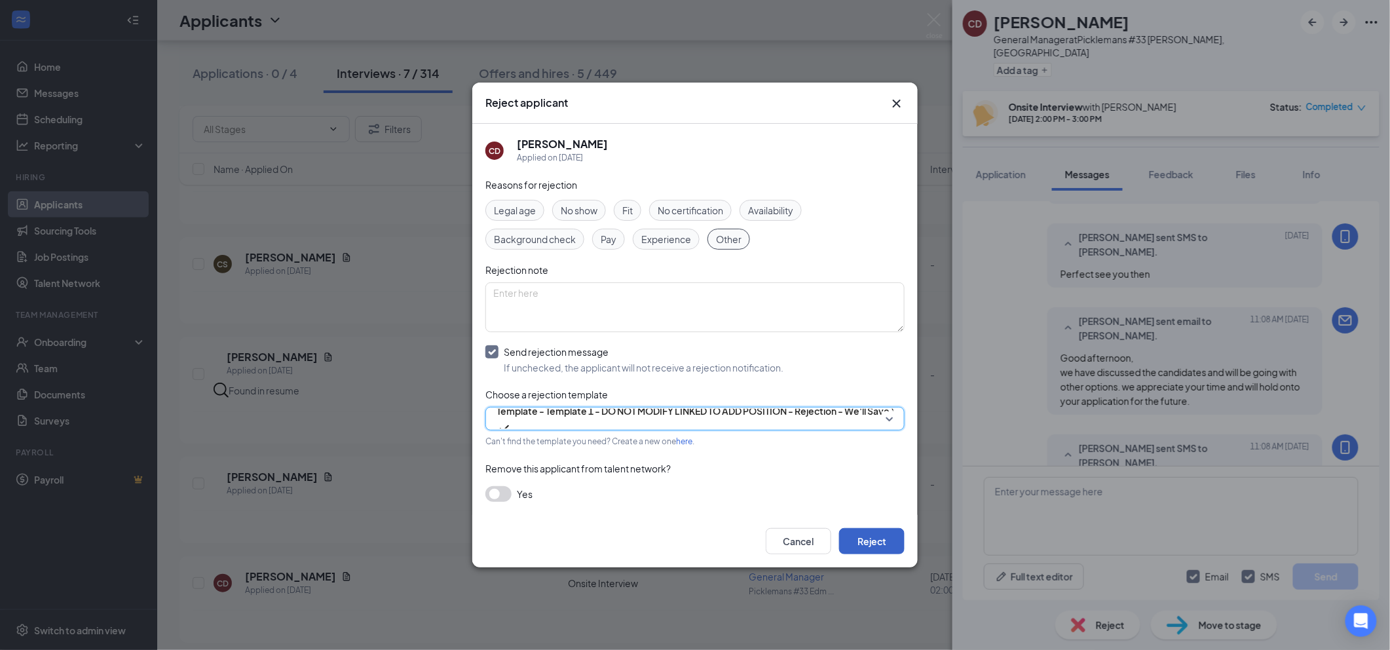
click at [860, 542] on button "Reject" at bounding box center [872, 541] width 66 height 26
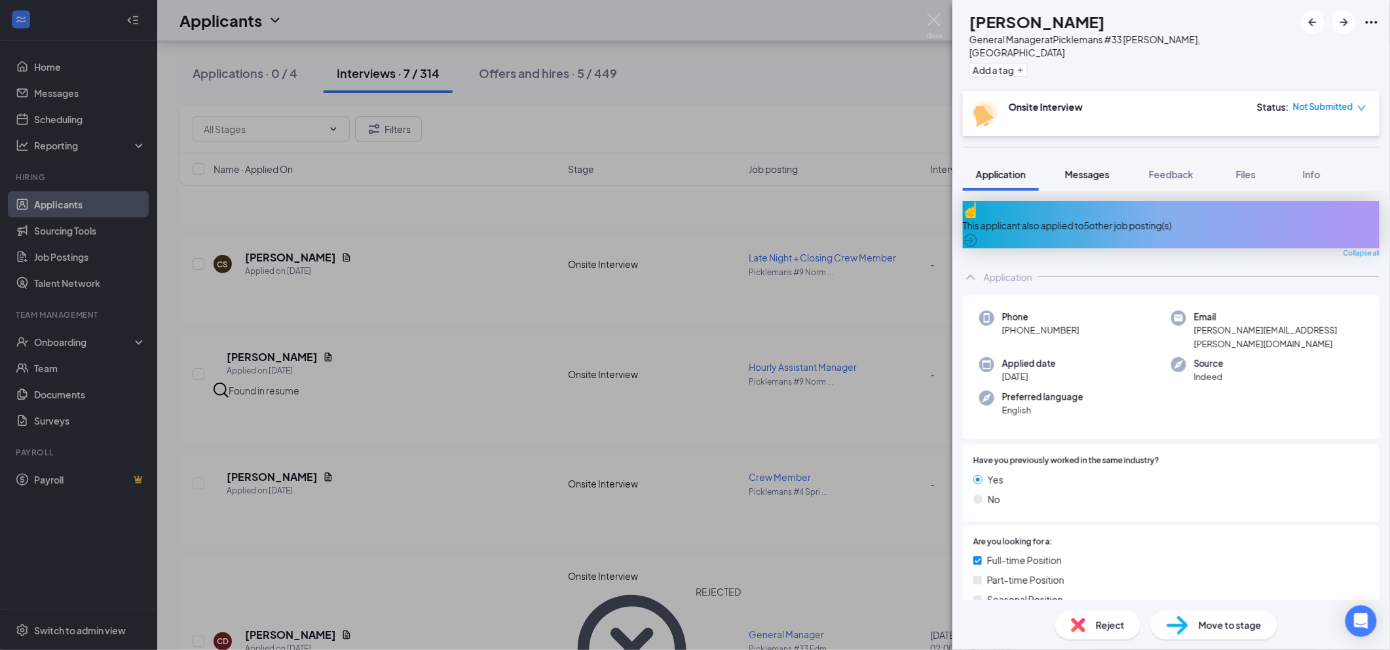
click at [1091, 168] on span "Messages" at bounding box center [1087, 174] width 45 height 12
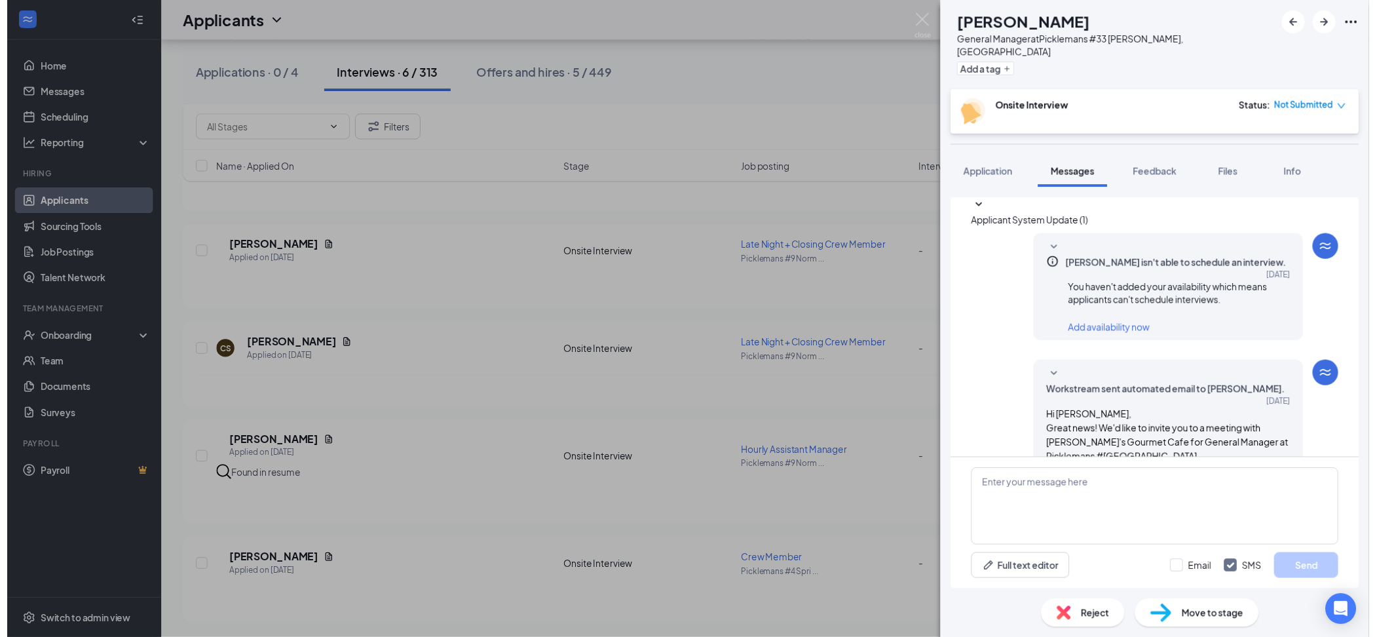
scroll to position [255, 0]
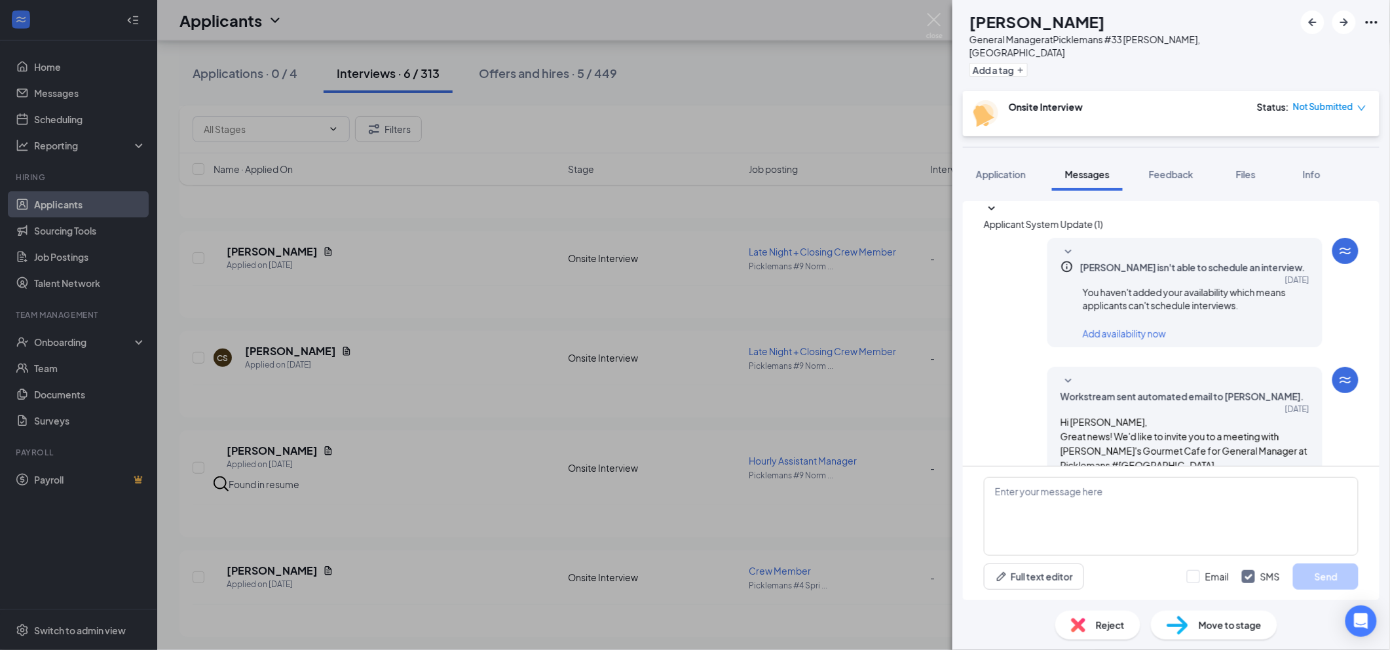
click at [1102, 635] on div "Reject" at bounding box center [1097, 625] width 85 height 29
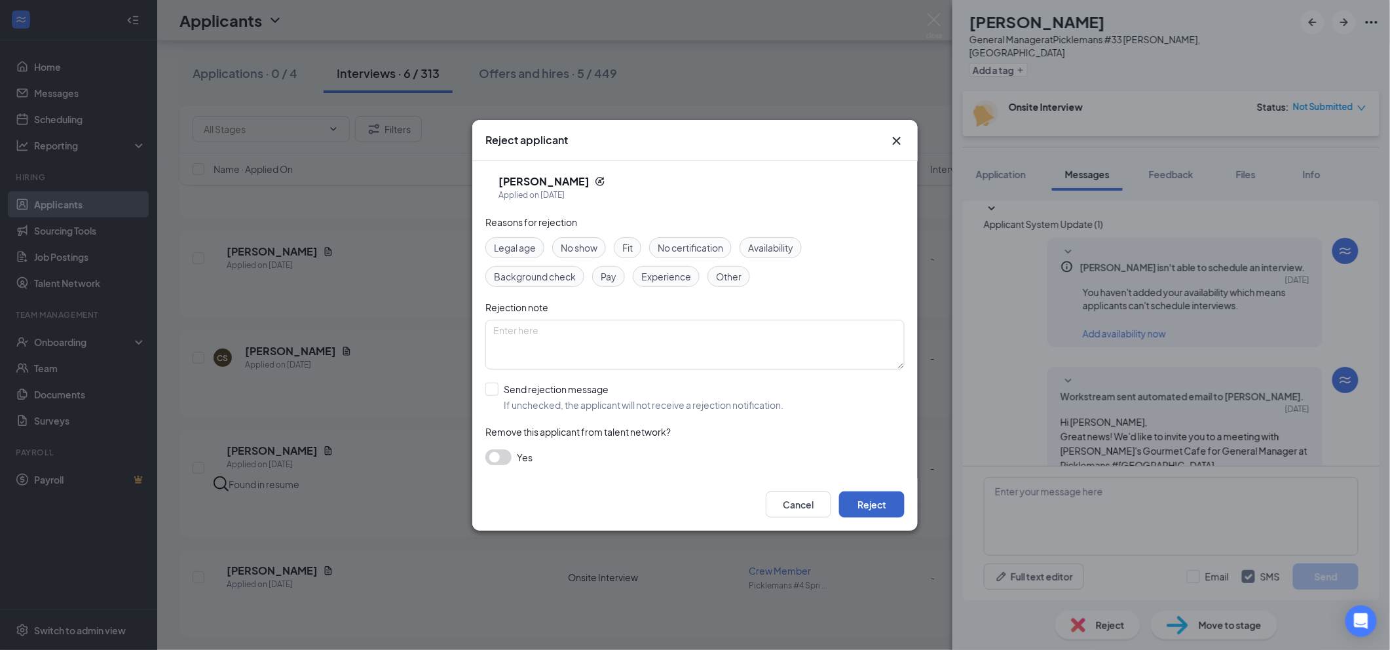
drag, startPoint x: 879, startPoint y: 506, endPoint x: 627, endPoint y: 472, distance: 254.5
click at [662, 485] on div "Cancel Reject" at bounding box center [694, 504] width 445 height 52
click at [575, 409] on input "Send rejection message If unchecked, the applicant will not receive a rejection…" at bounding box center [634, 397] width 298 height 29
checkbox input "true"
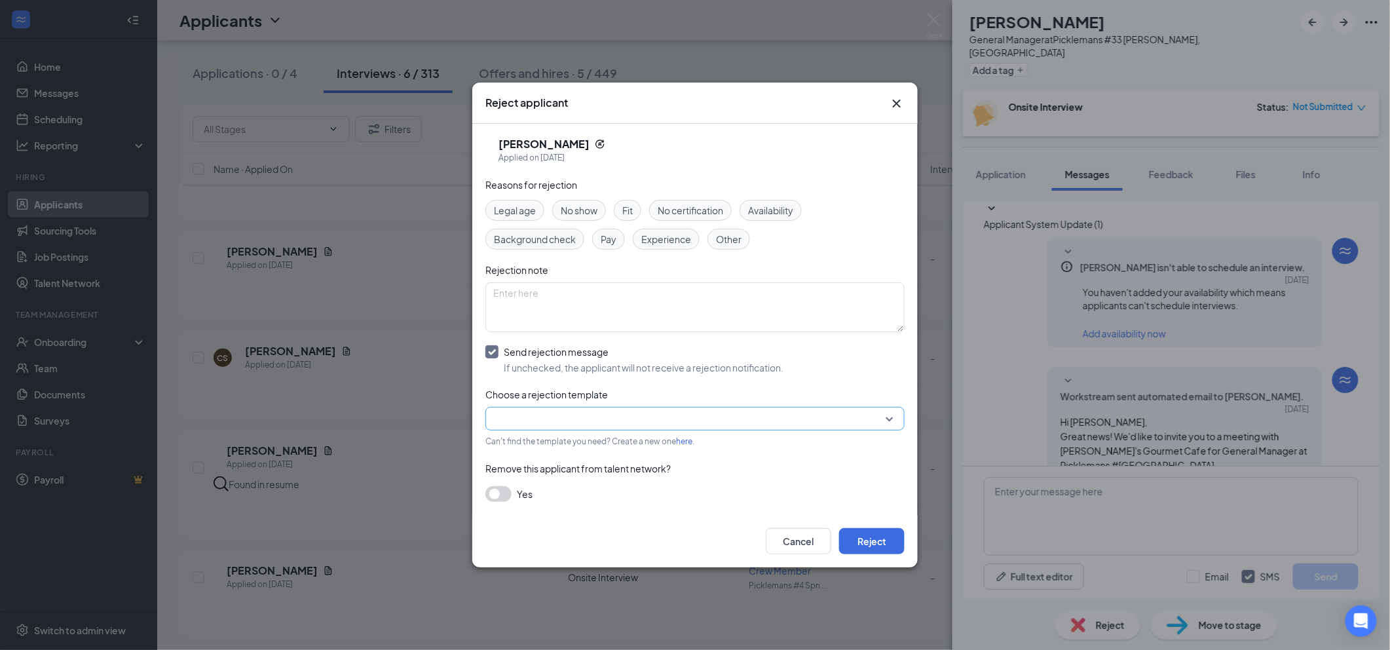
click at [605, 423] on input "search" at bounding box center [690, 418] width 394 height 22
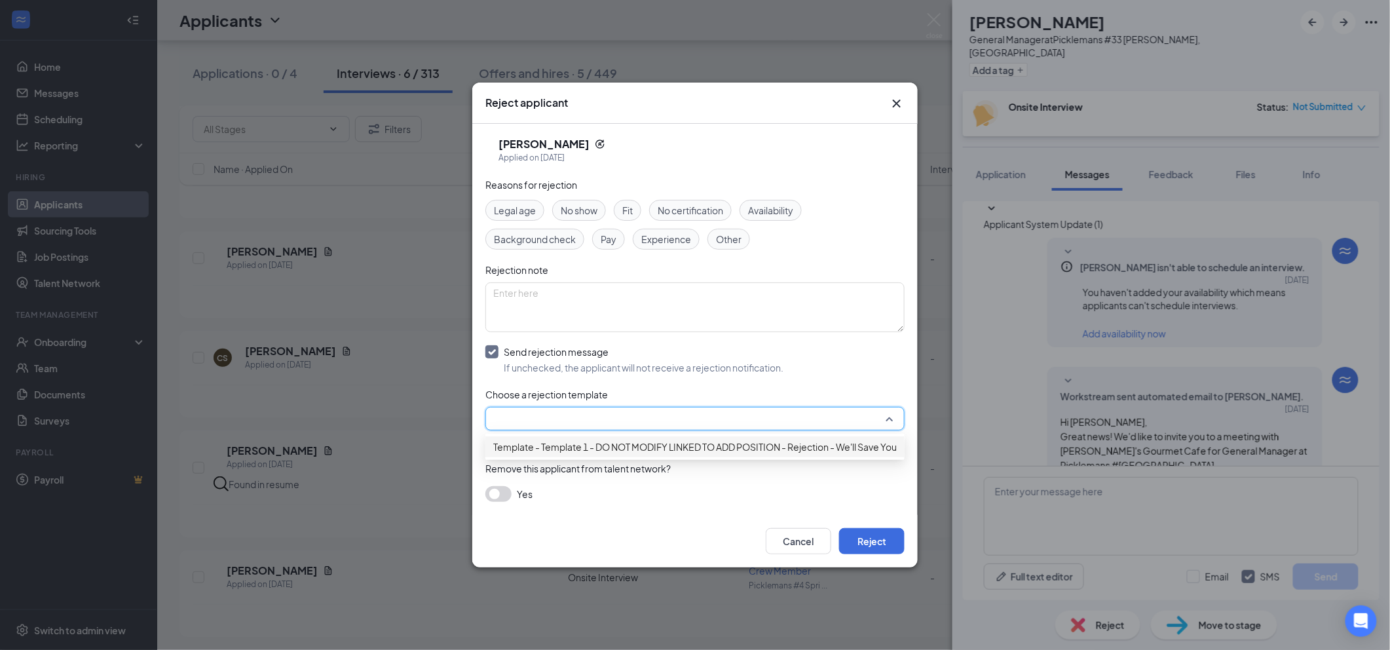
click at [640, 449] on span "Template - Template 1 - DO NOT MODIFY LINKED TO ADD POSITION - Rejection - We'l…" at bounding box center [721, 447] width 457 height 14
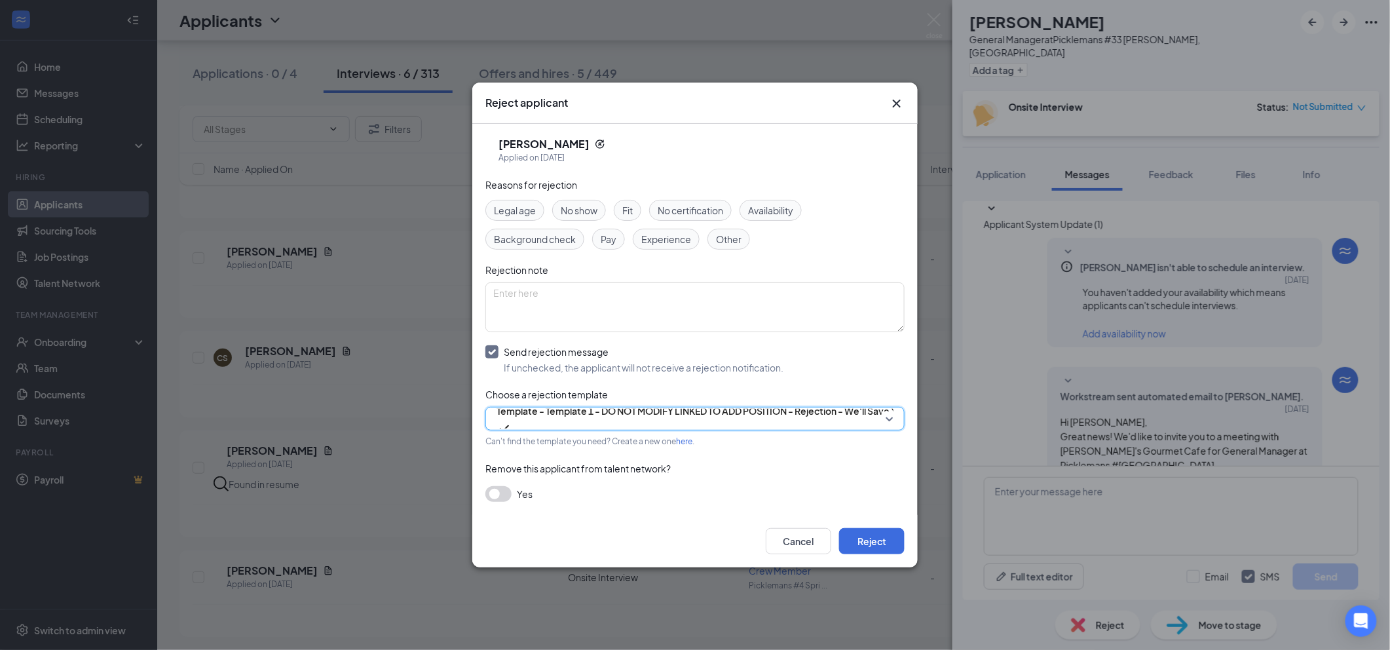
click at [724, 225] on div "Legal age No show Fit No certification Availability Background check Pay Experi…" at bounding box center [694, 225] width 419 height 50
click at [728, 236] on span "Other" at bounding box center [729, 239] width 26 height 14
click at [887, 538] on button "Reject" at bounding box center [872, 541] width 66 height 26
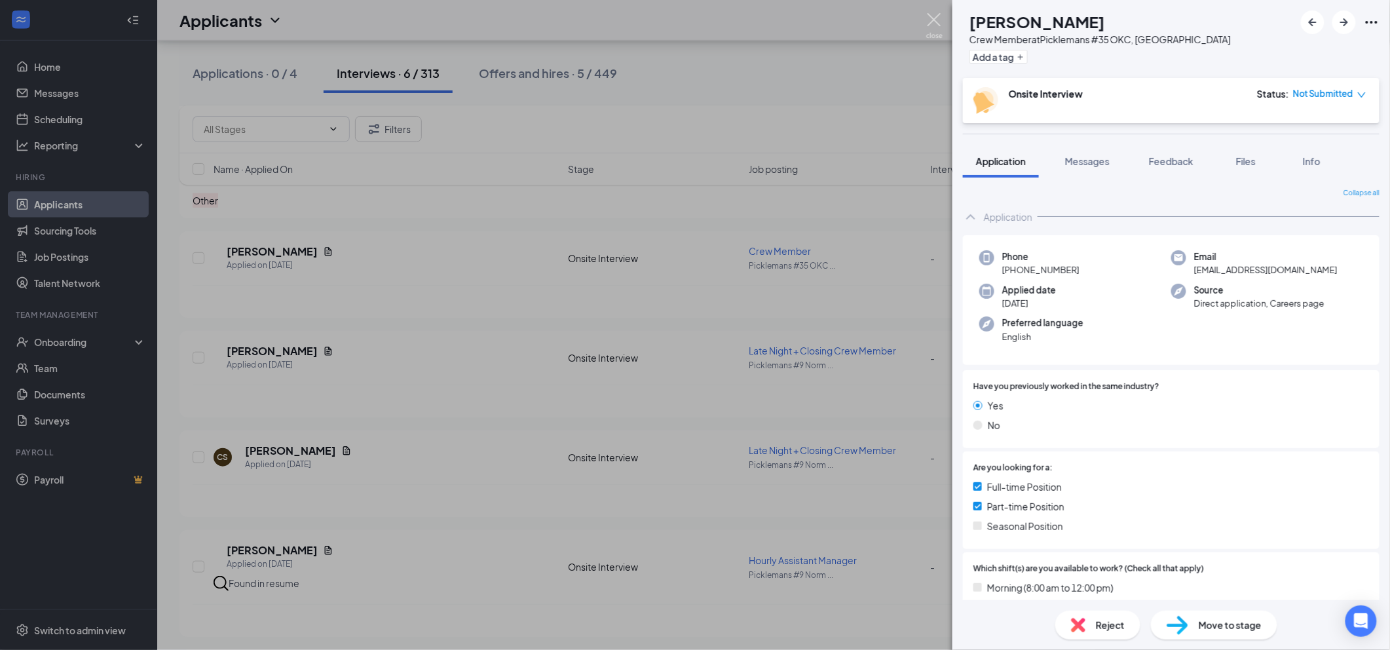
click at [928, 16] on img at bounding box center [934, 26] width 16 height 26
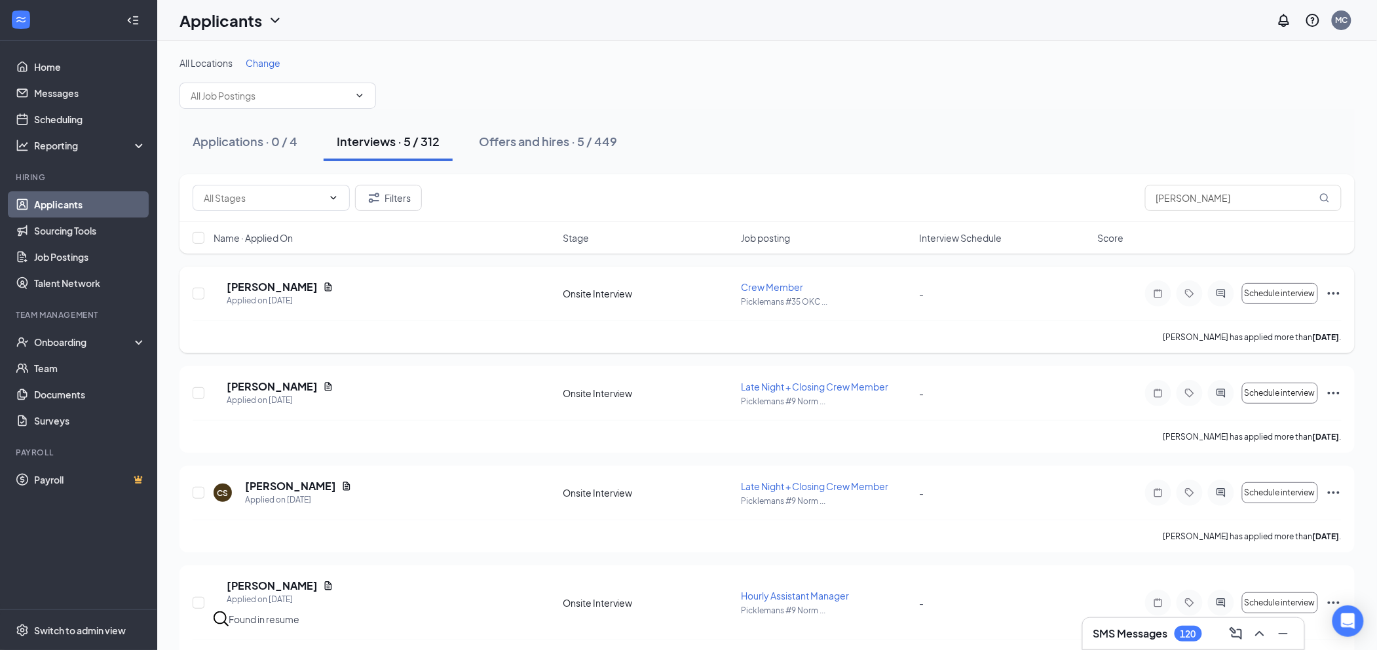
click at [766, 288] on span "Crew Member" at bounding box center [772, 287] width 62 height 12
